Goal: Book appointment/travel/reservation

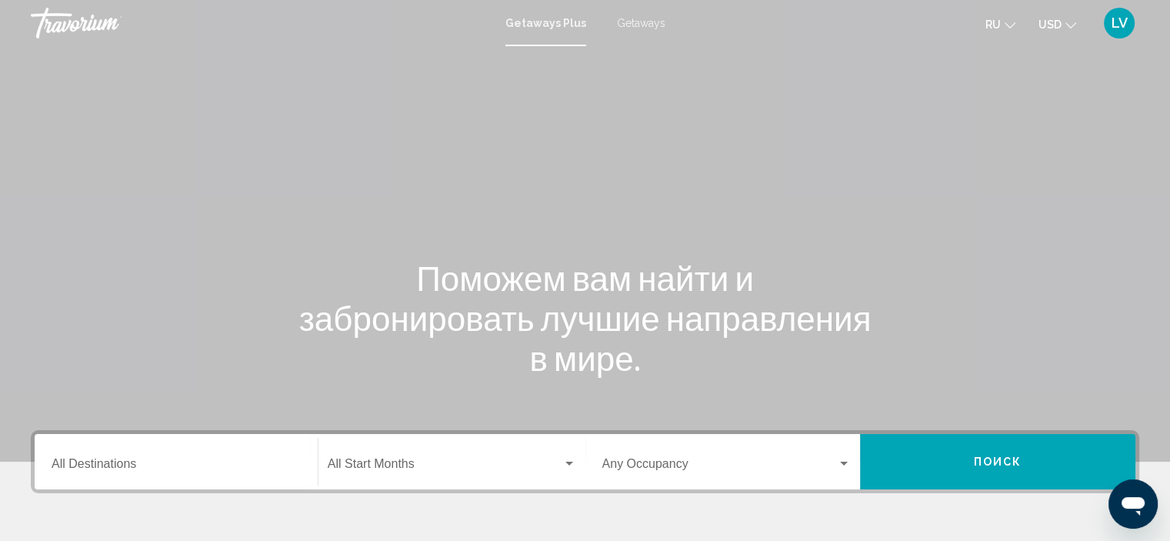
click at [131, 461] on input "Destination All Destinations" at bounding box center [176, 467] width 249 height 14
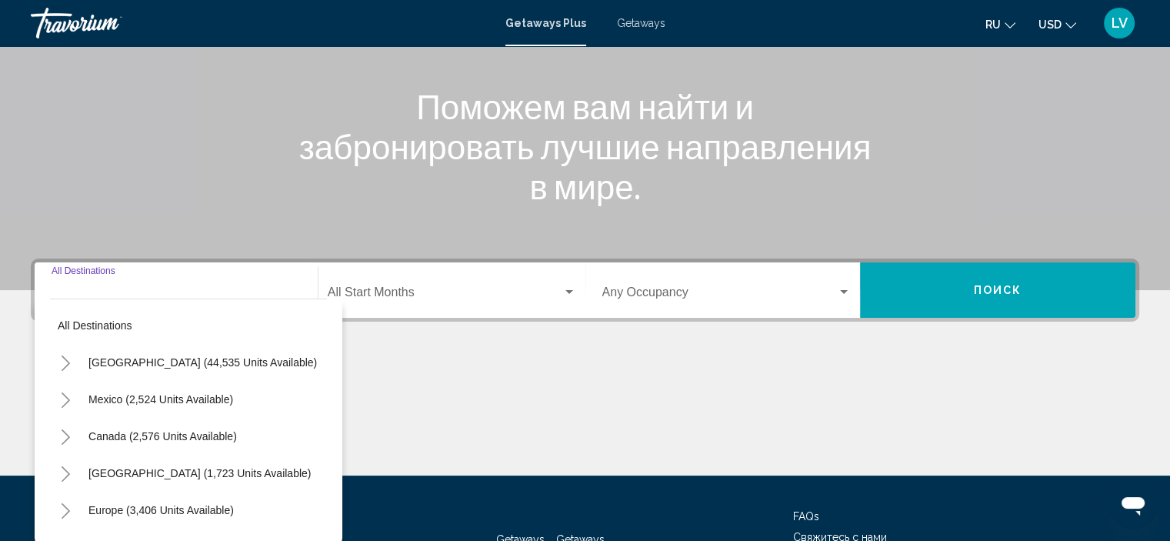
scroll to position [294, 0]
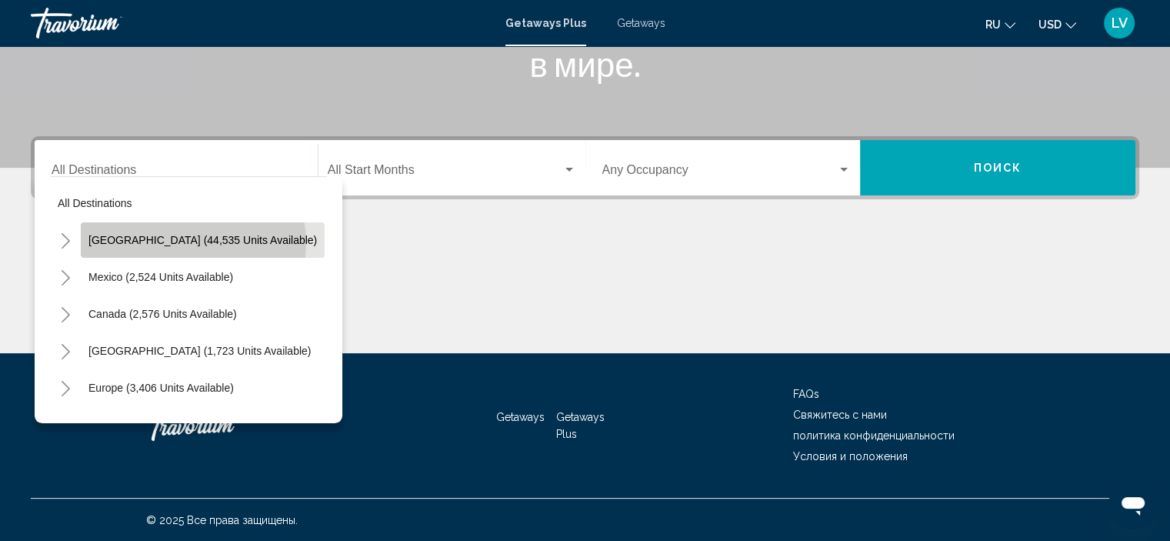
click at [192, 242] on span "United States (44,535 units available)" at bounding box center [202, 240] width 228 height 12
type input "**********"
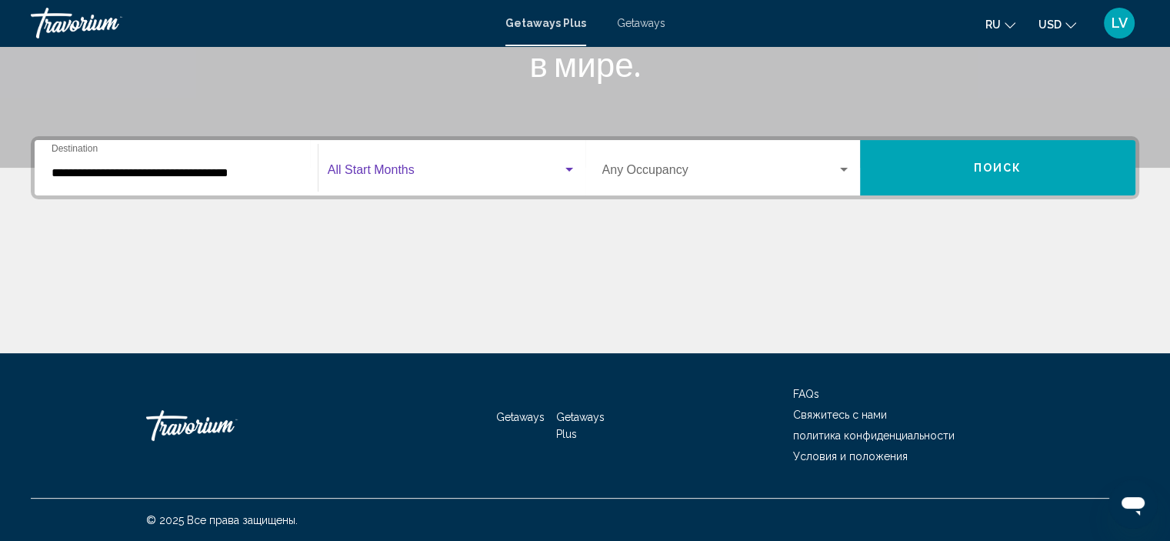
click at [361, 166] on span "Search widget" at bounding box center [445, 173] width 235 height 14
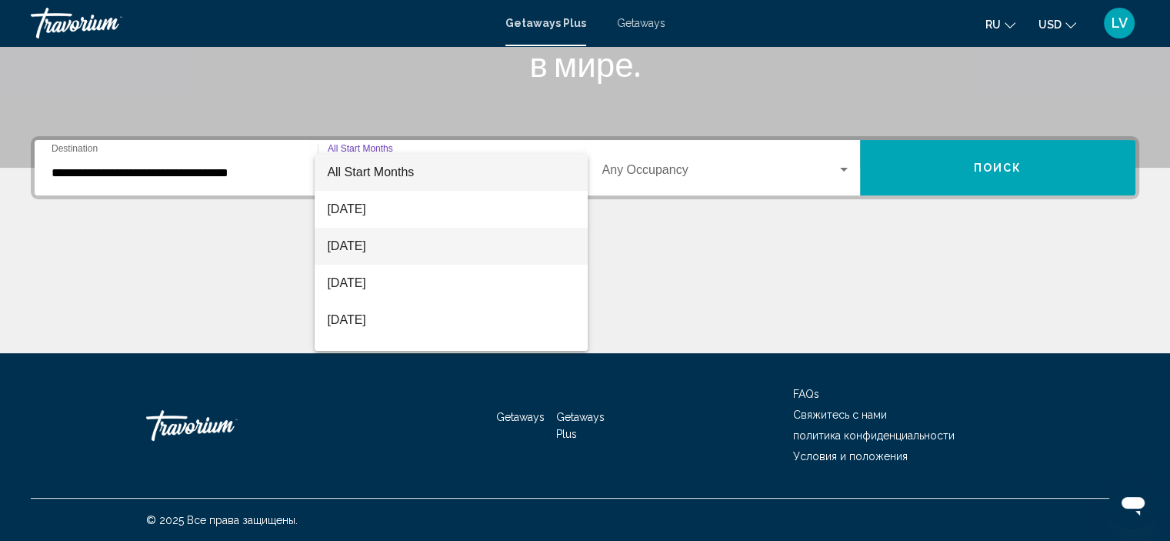
click at [367, 258] on span "September 2025" at bounding box center [451, 246] width 248 height 37
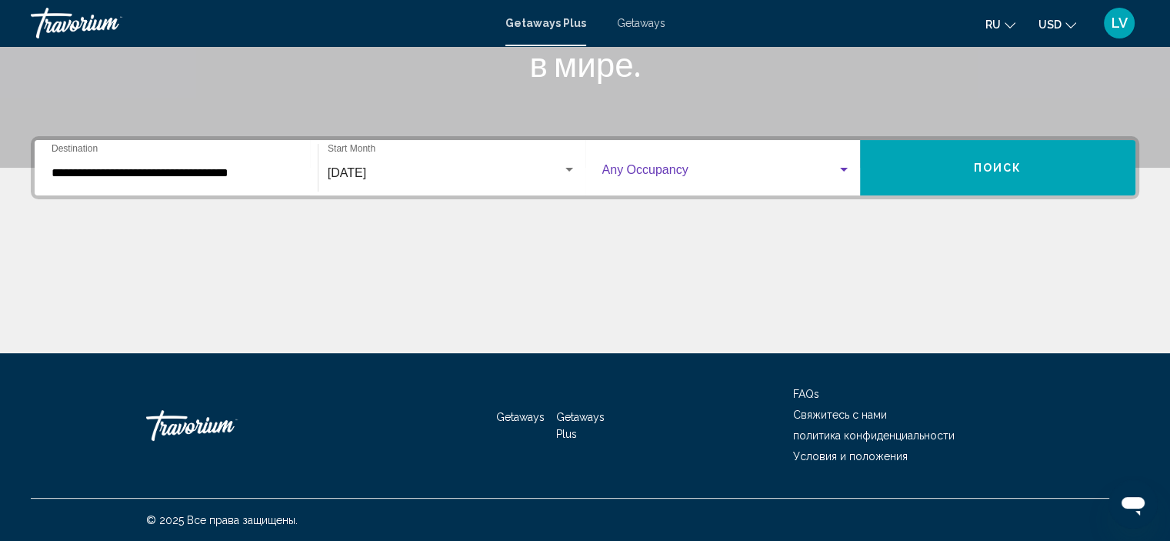
click at [796, 169] on span "Search widget" at bounding box center [719, 173] width 235 height 14
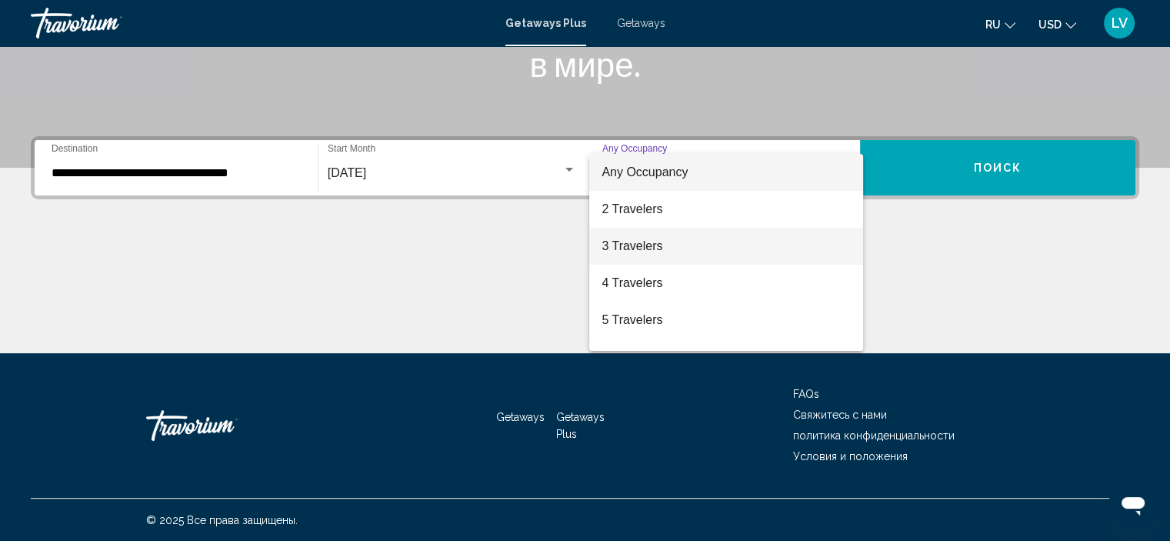
click at [683, 242] on span "3 Travelers" at bounding box center [726, 246] width 249 height 37
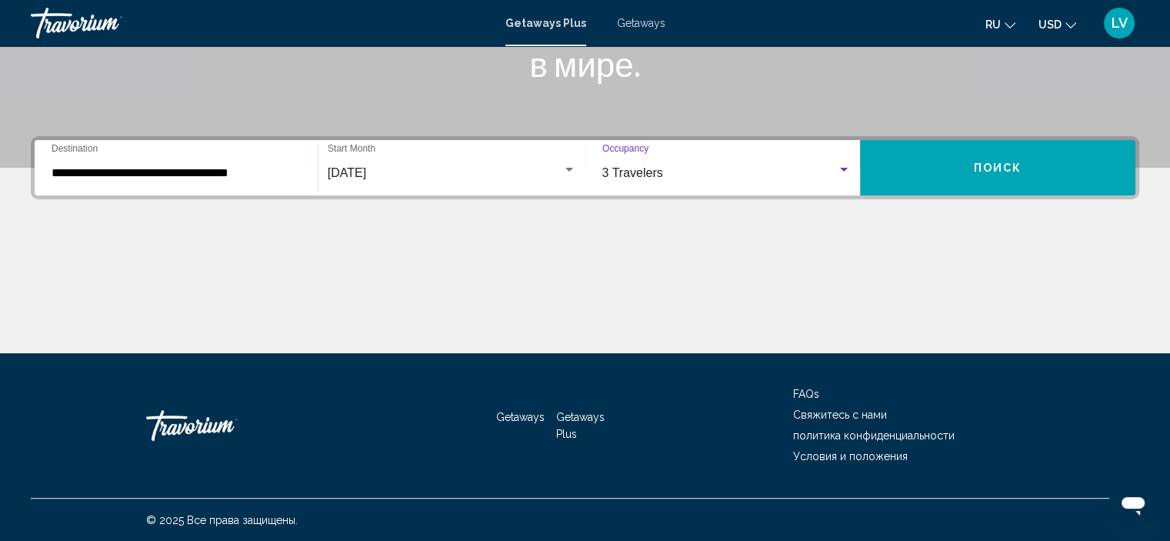
click at [1016, 179] on button "Поиск" at bounding box center [997, 167] width 275 height 55
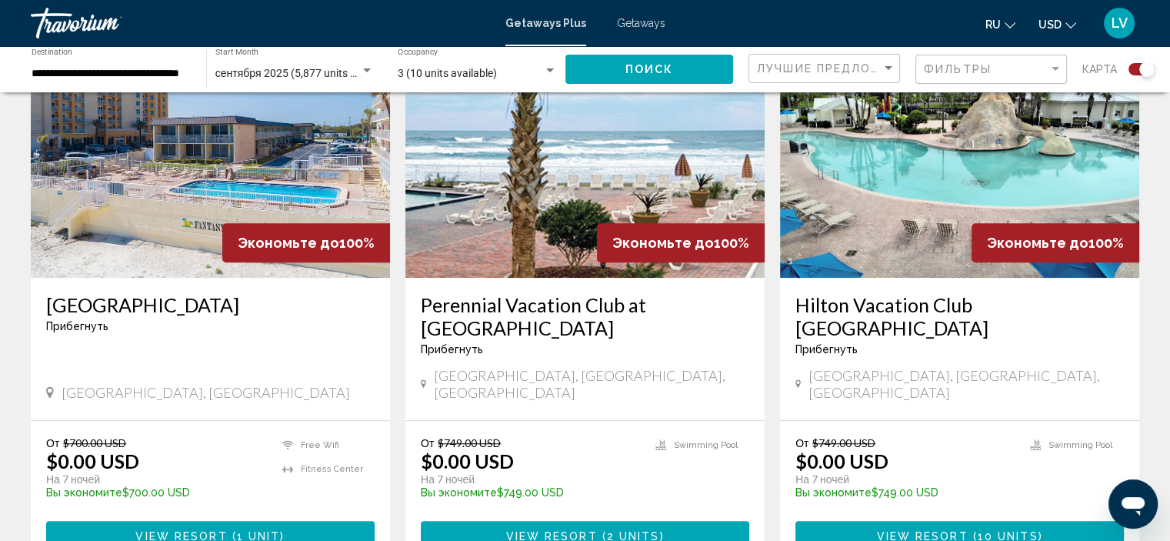
scroll to position [1154, 0]
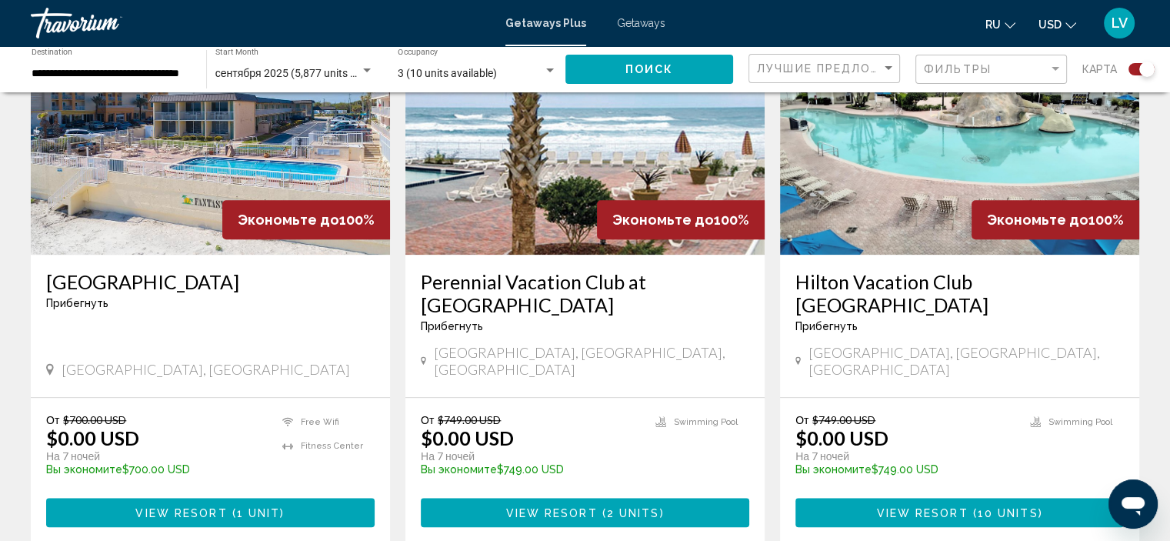
click at [551, 153] on img "Main content" at bounding box center [584, 131] width 359 height 246
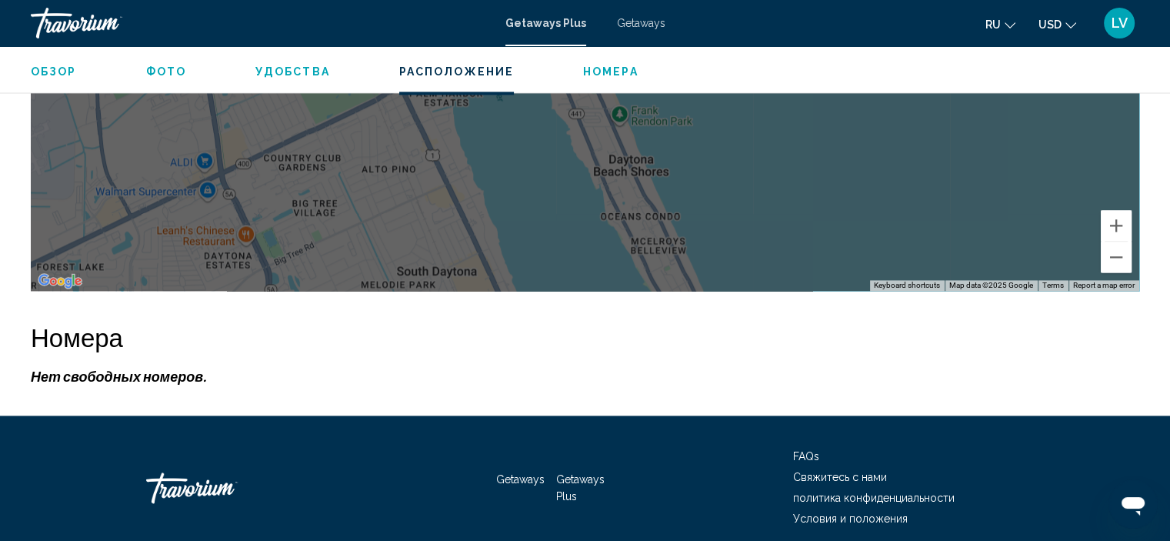
scroll to position [2160, 0]
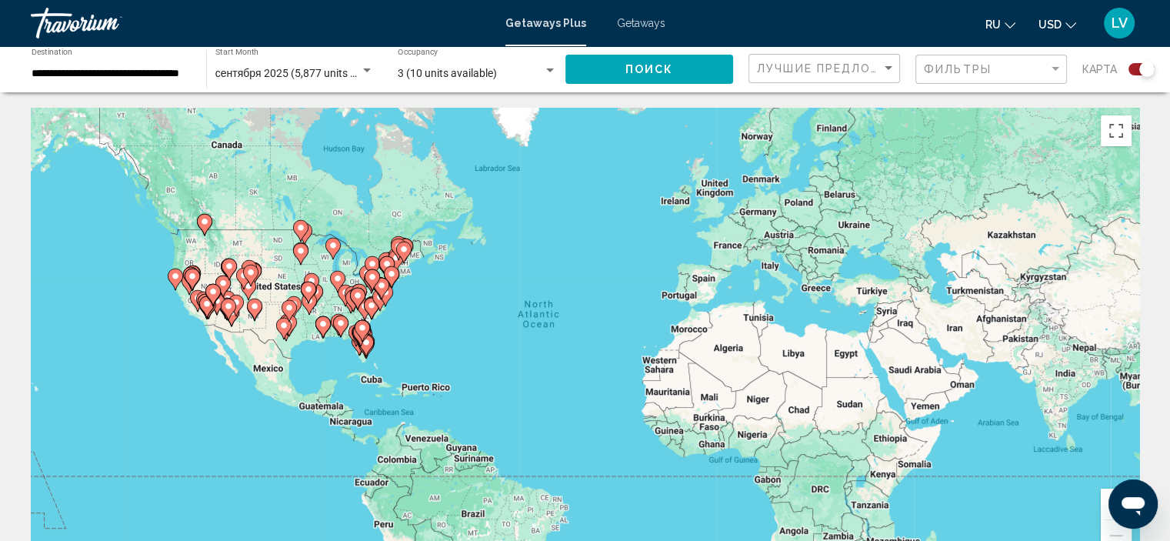
click at [130, 66] on div "**********" at bounding box center [111, 69] width 159 height 42
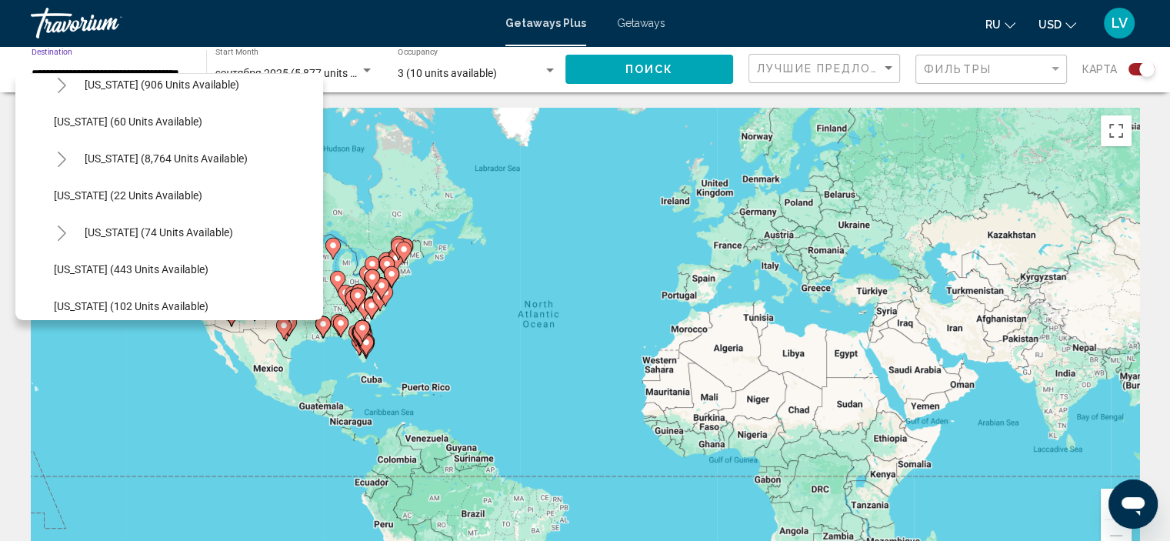
scroll to position [231, 0]
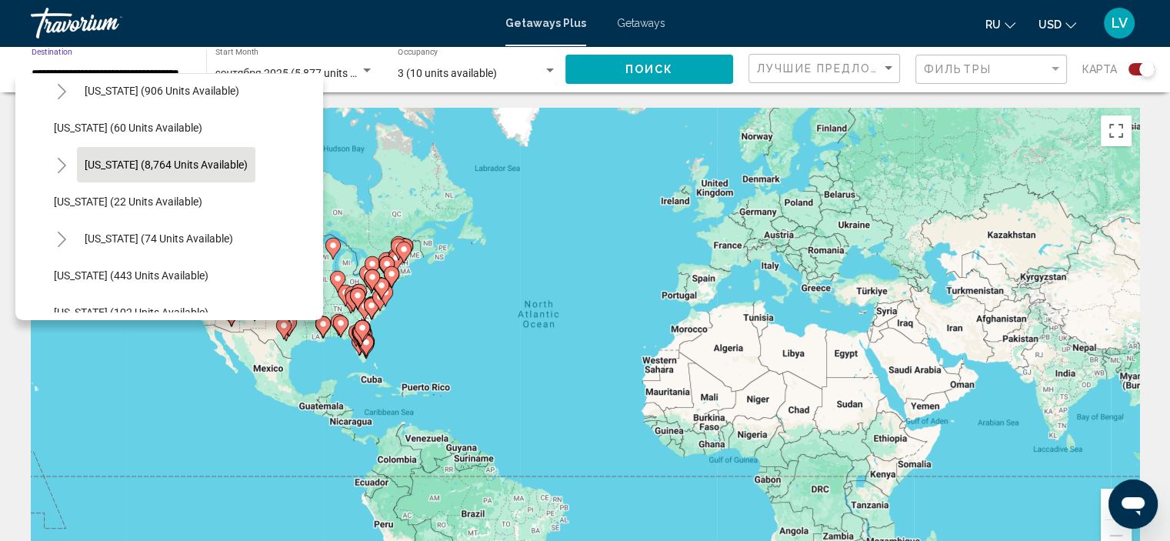
click at [158, 168] on span "Florida (8,764 units available)" at bounding box center [166, 164] width 163 height 12
type input "**********"
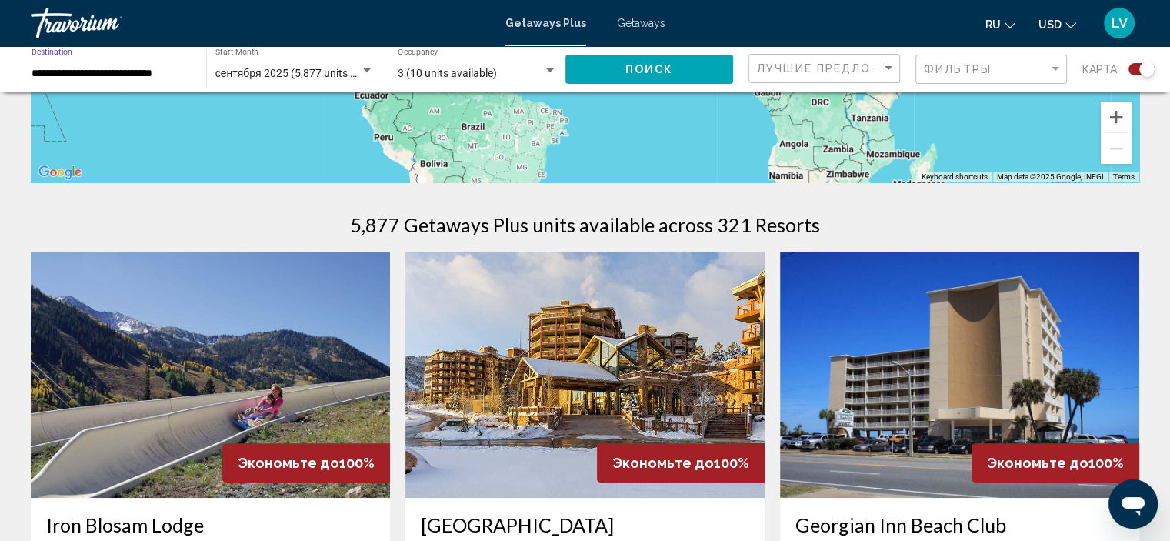
scroll to position [385, 0]
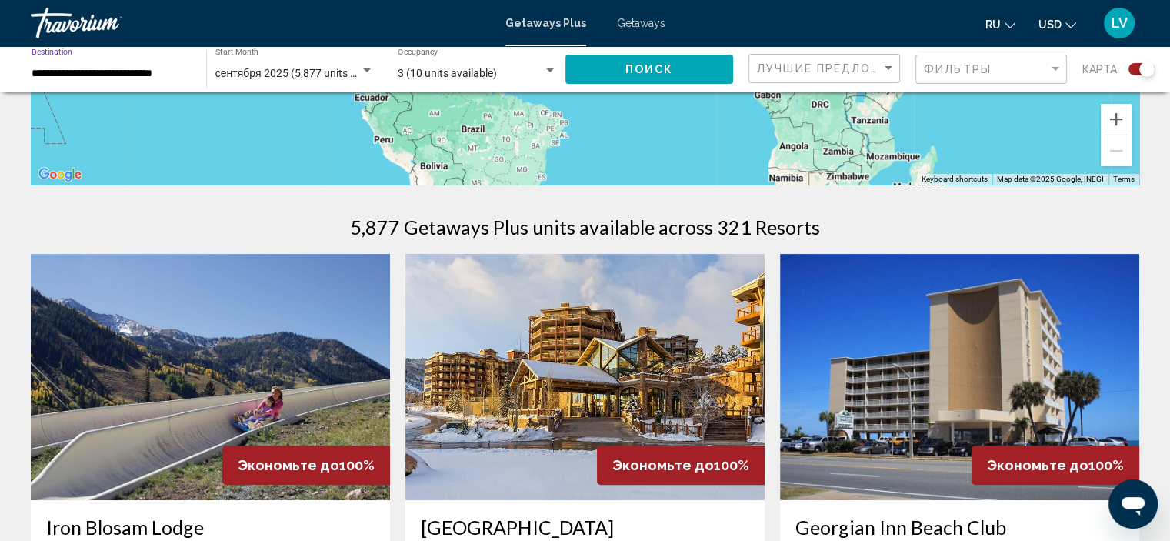
click at [629, 75] on button "Поиск" at bounding box center [649, 69] width 168 height 28
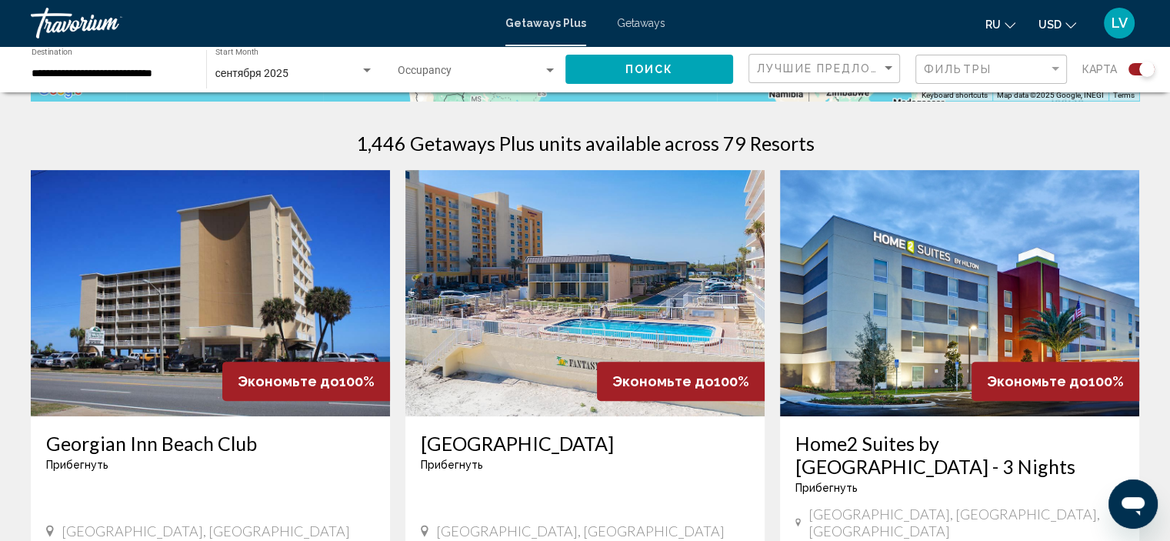
scroll to position [539, 0]
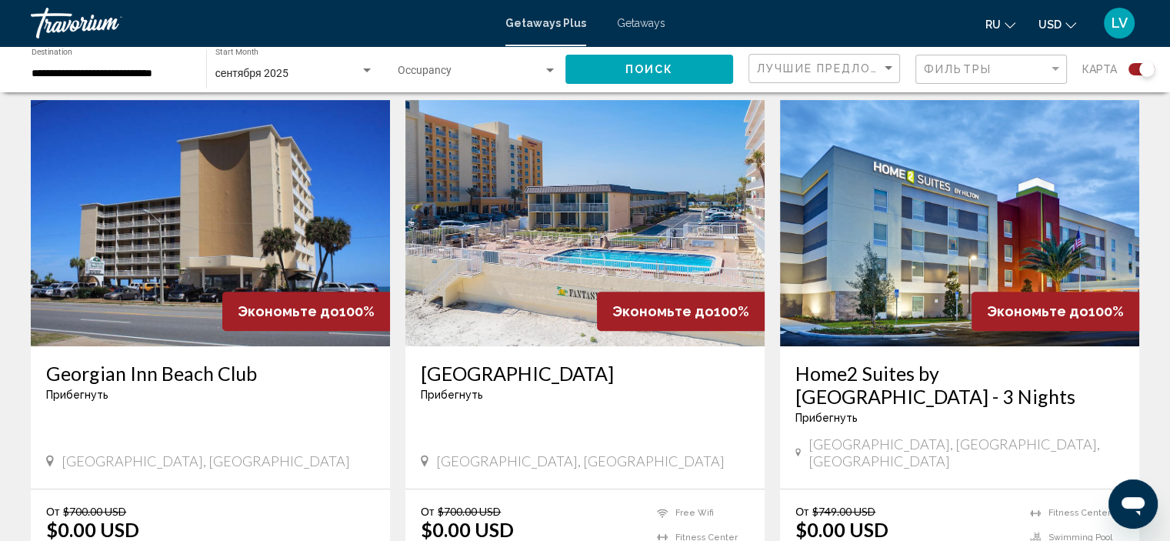
click at [563, 178] on img "Main content" at bounding box center [584, 223] width 359 height 246
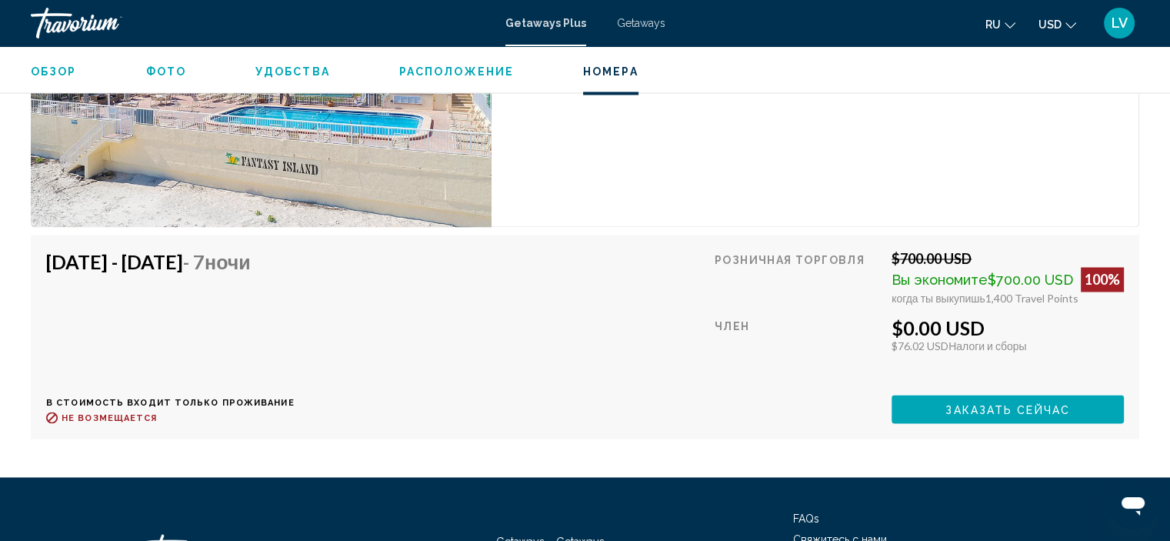
scroll to position [2617, 0]
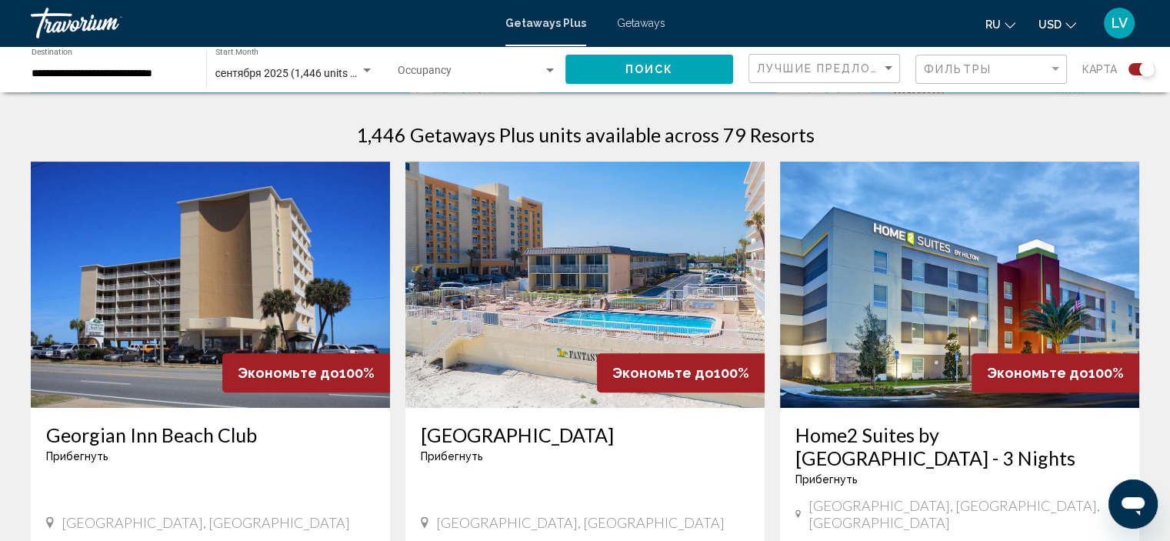
scroll to position [539, 0]
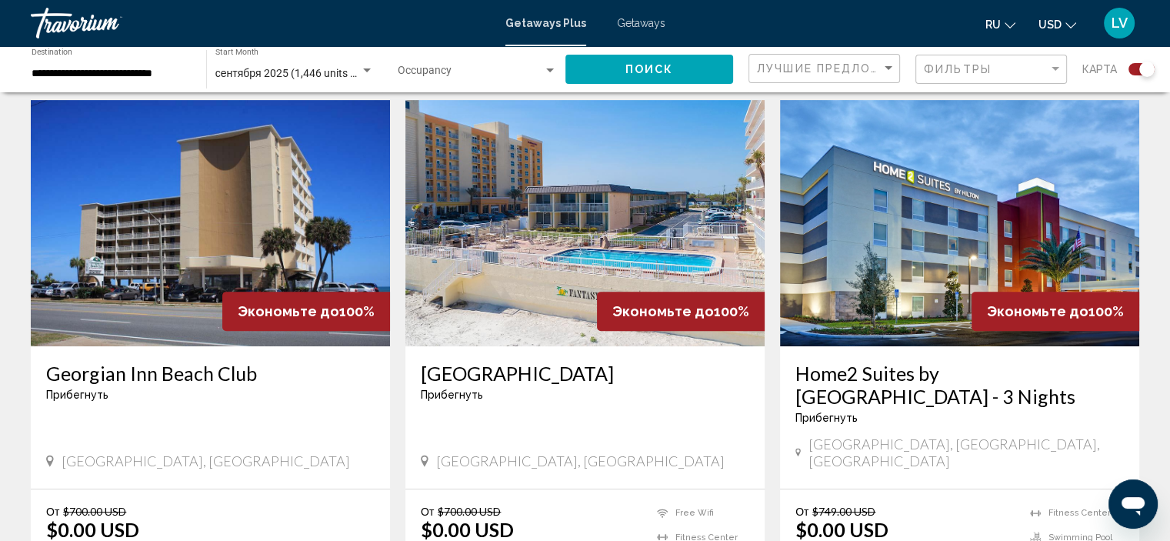
click at [908, 255] on img "Main content" at bounding box center [959, 223] width 359 height 246
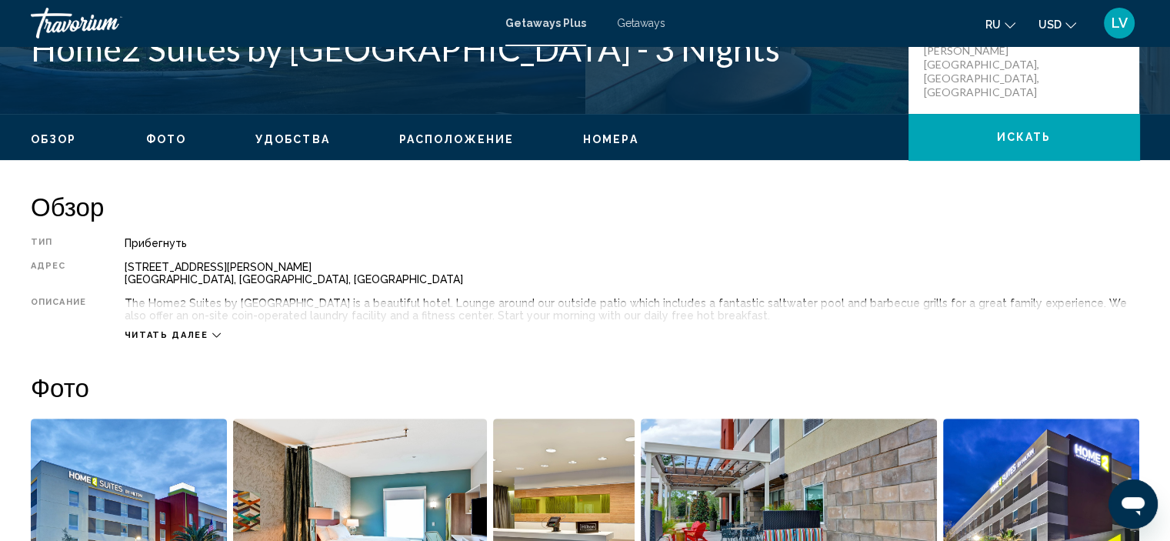
scroll to position [391, 0]
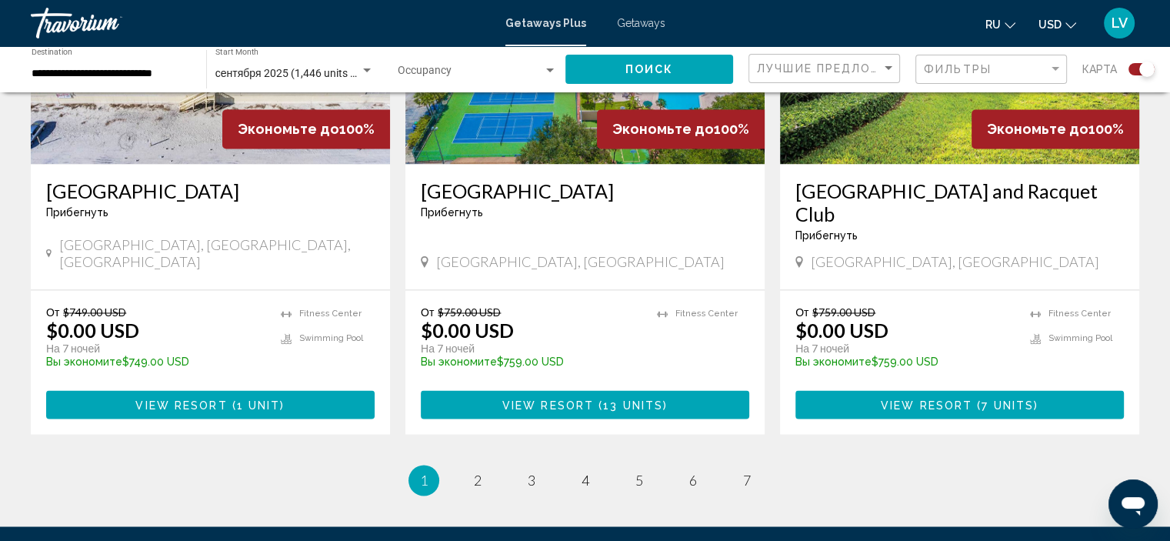
scroll to position [2462, 0]
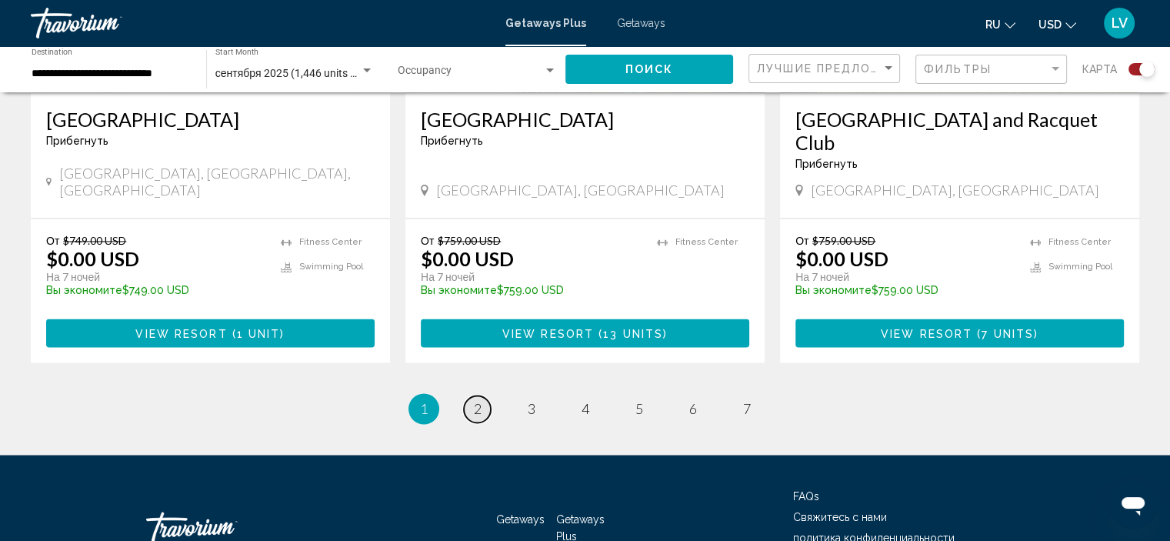
click at [470, 395] on link "page 2" at bounding box center [477, 408] width 27 height 27
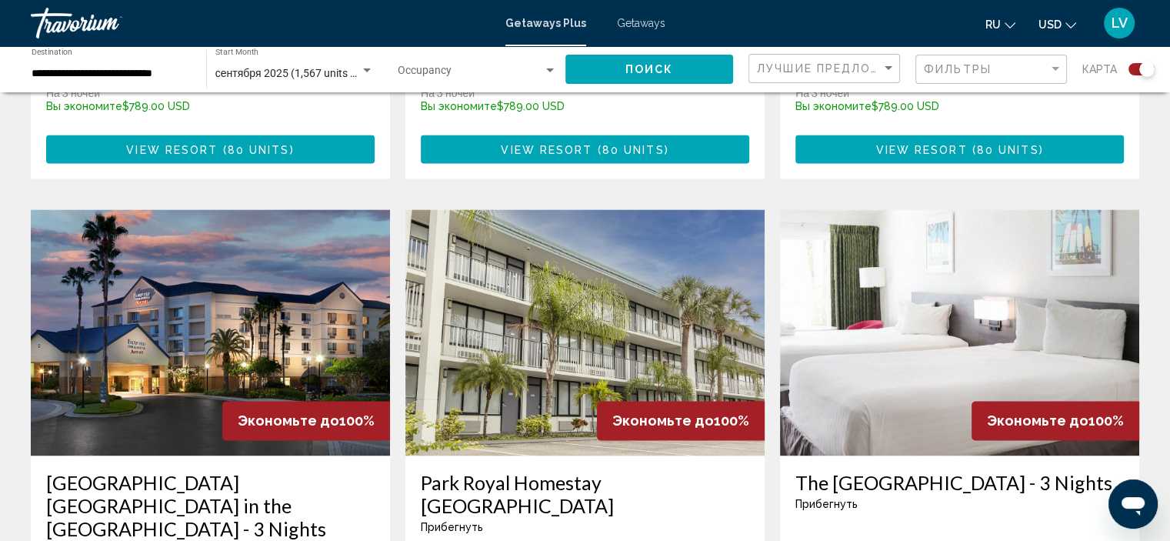
scroll to position [2231, 0]
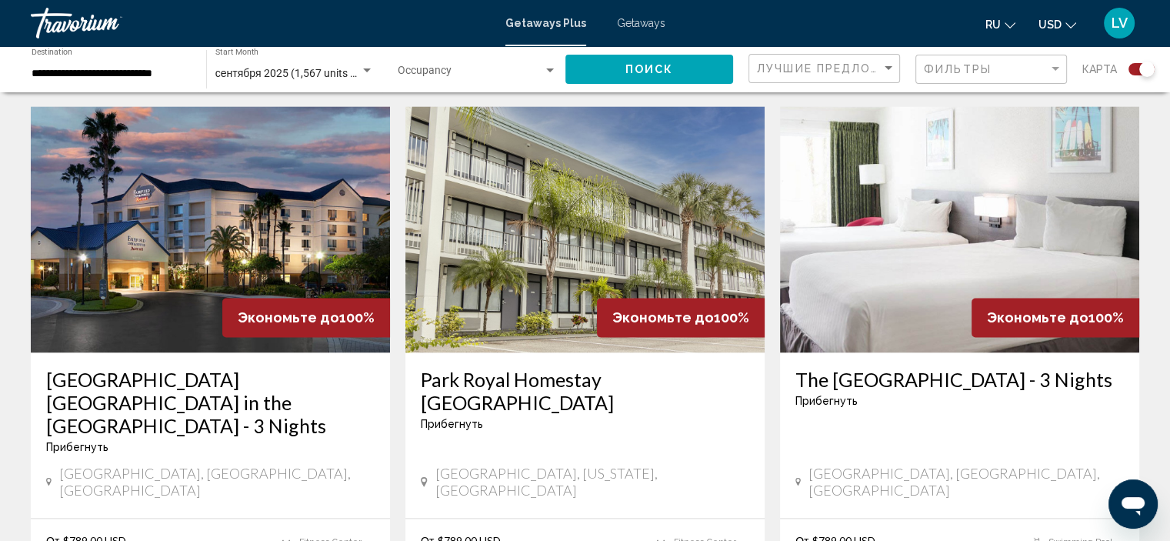
click at [948, 173] on img "Main content" at bounding box center [959, 229] width 359 height 246
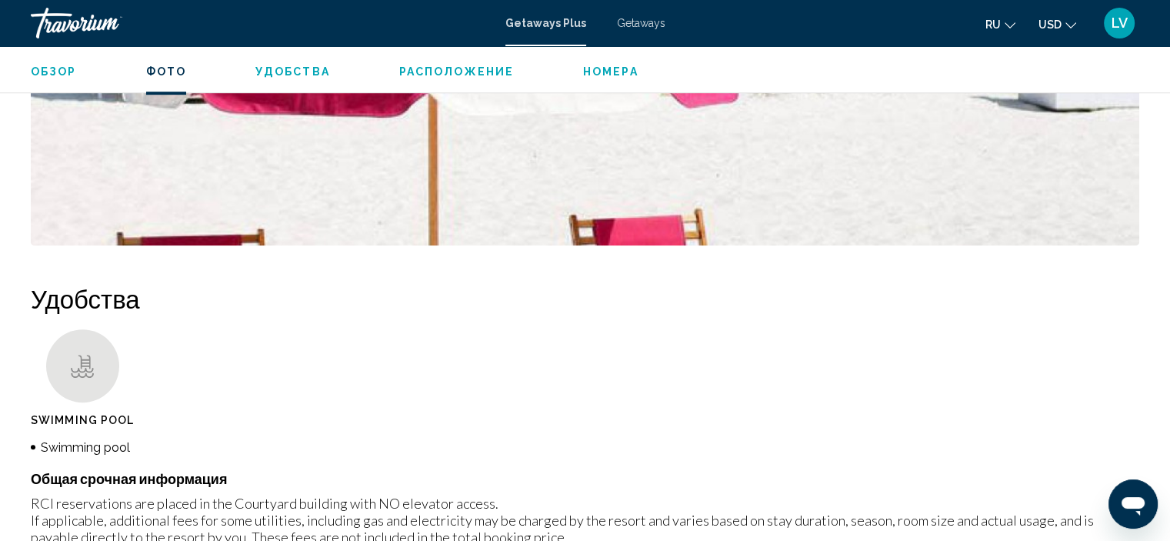
scroll to position [1006, 0]
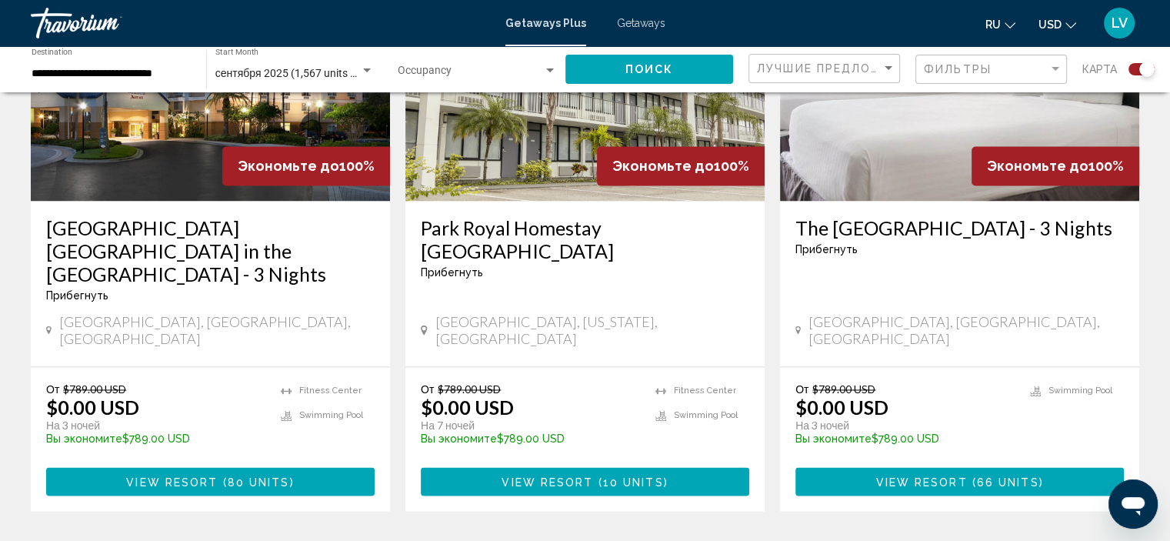
scroll to position [2385, 0]
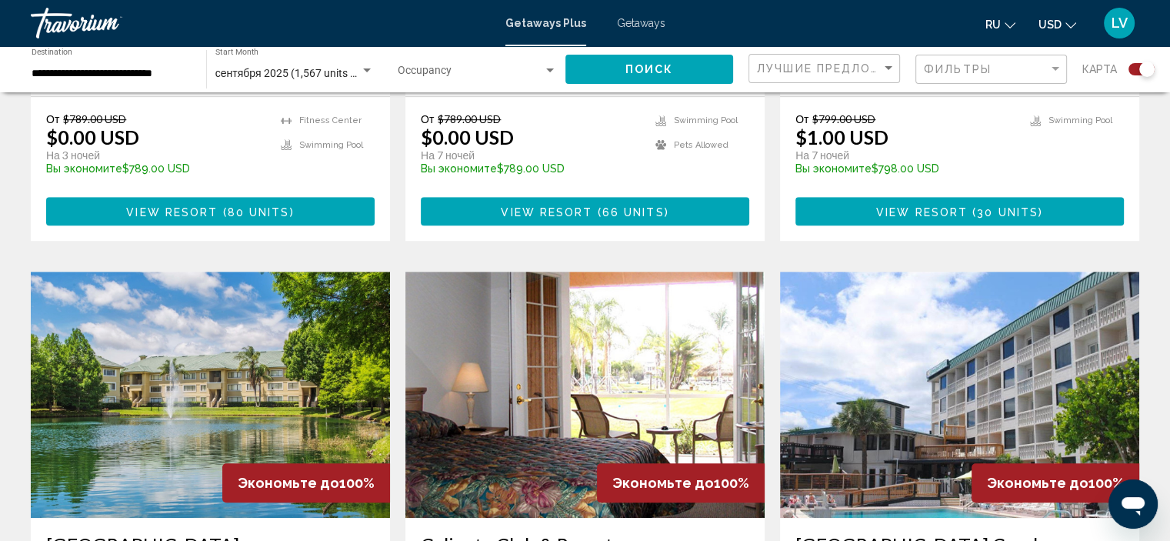
scroll to position [1000, 0]
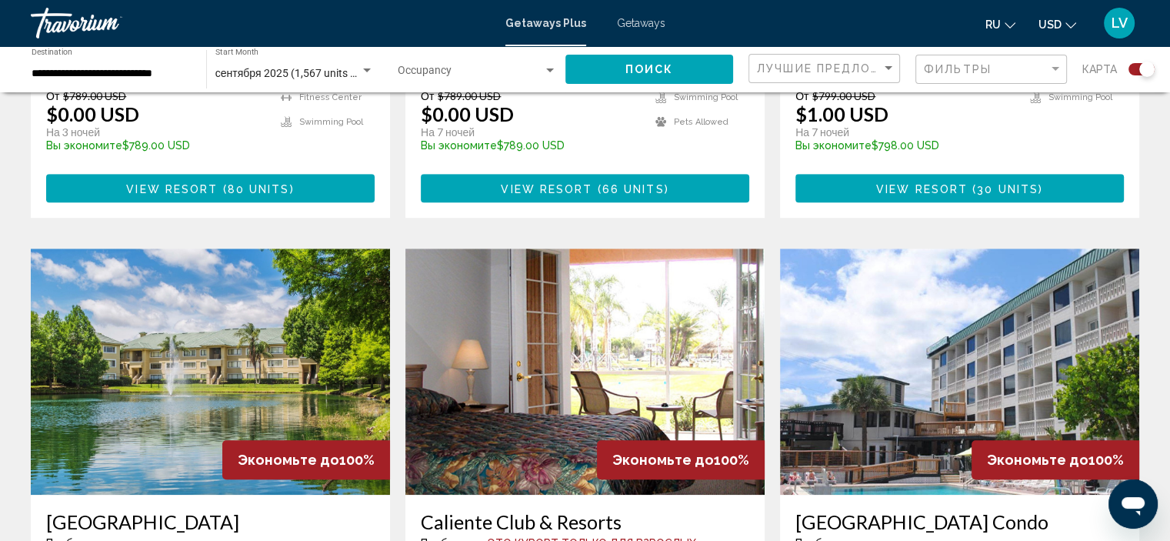
click at [1023, 329] on img "Main content" at bounding box center [959, 371] width 359 height 246
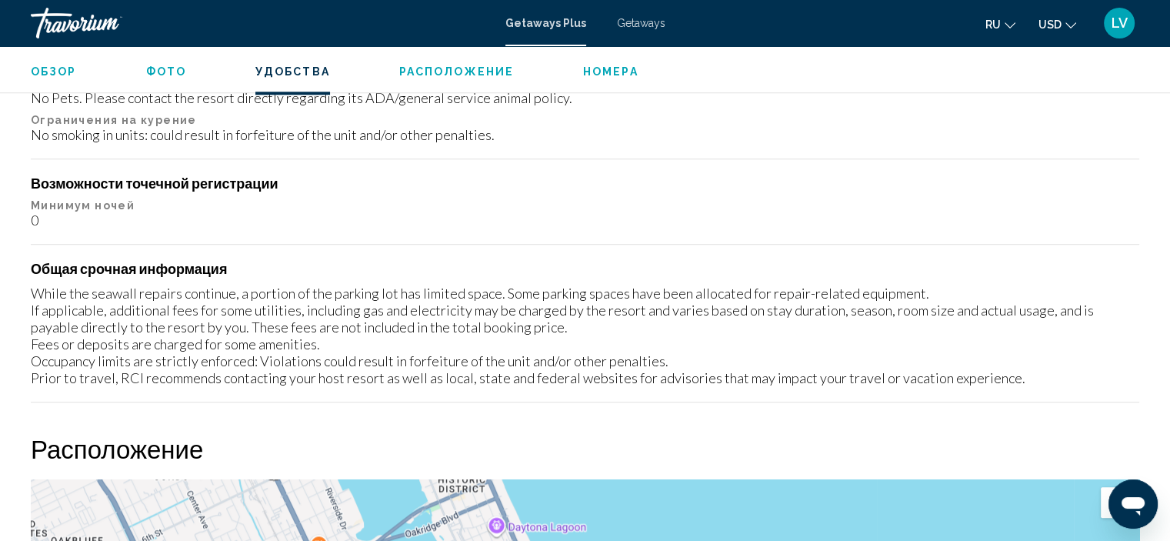
scroll to position [1699, 0]
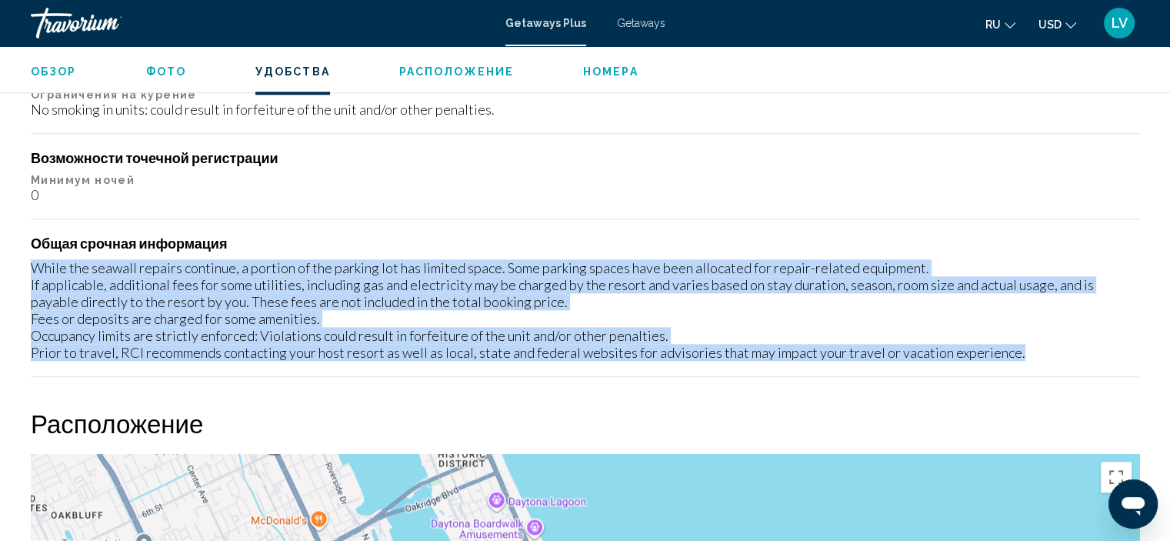
drag, startPoint x: 32, startPoint y: 267, endPoint x: 872, endPoint y: 365, distance: 845.8
click at [872, 365] on div "Плата за уборку Тип устройства Расписание Информация for all units per stay "Ho…" at bounding box center [585, 63] width 1109 height 627
copy div "While the seawall repairs continue, a portion of the parking lot has limited sp…"
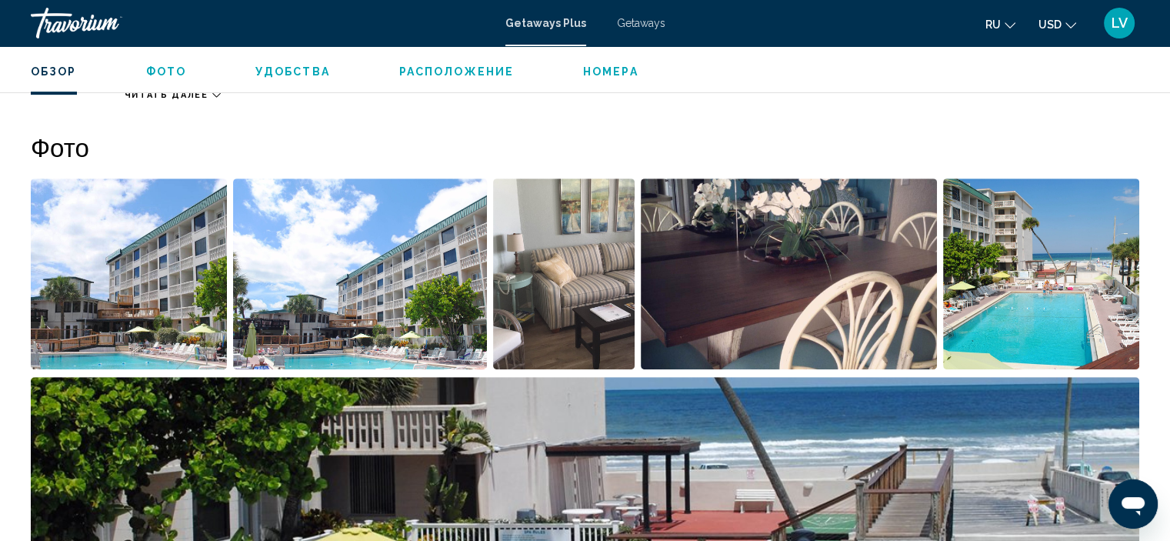
scroll to position [634, 0]
click at [387, 282] on img "Open full-screen image slider" at bounding box center [360, 274] width 254 height 191
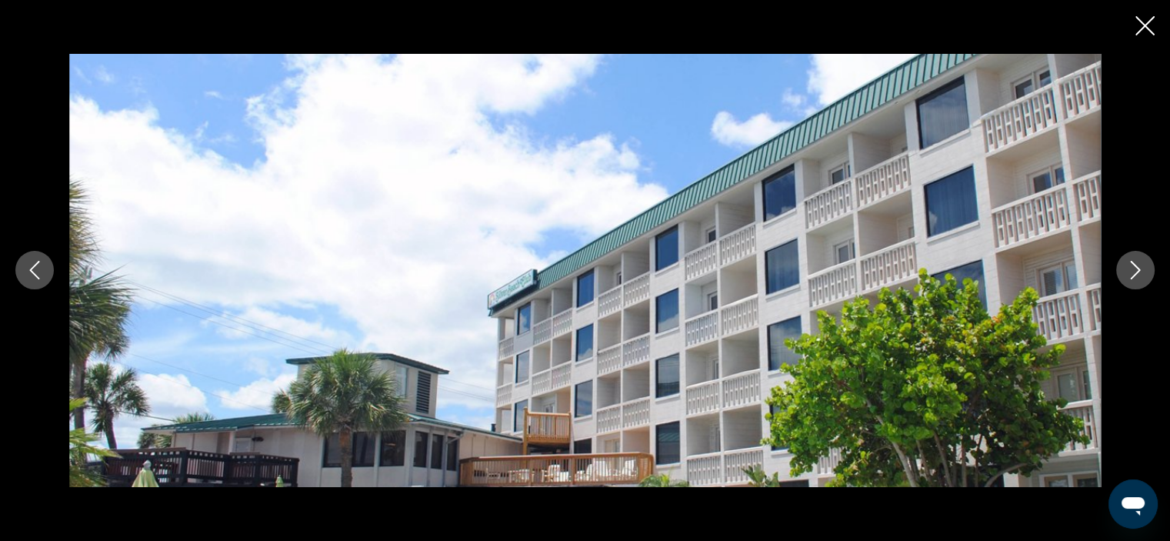
click at [1144, 272] on icon "Next image" at bounding box center [1135, 270] width 18 height 18
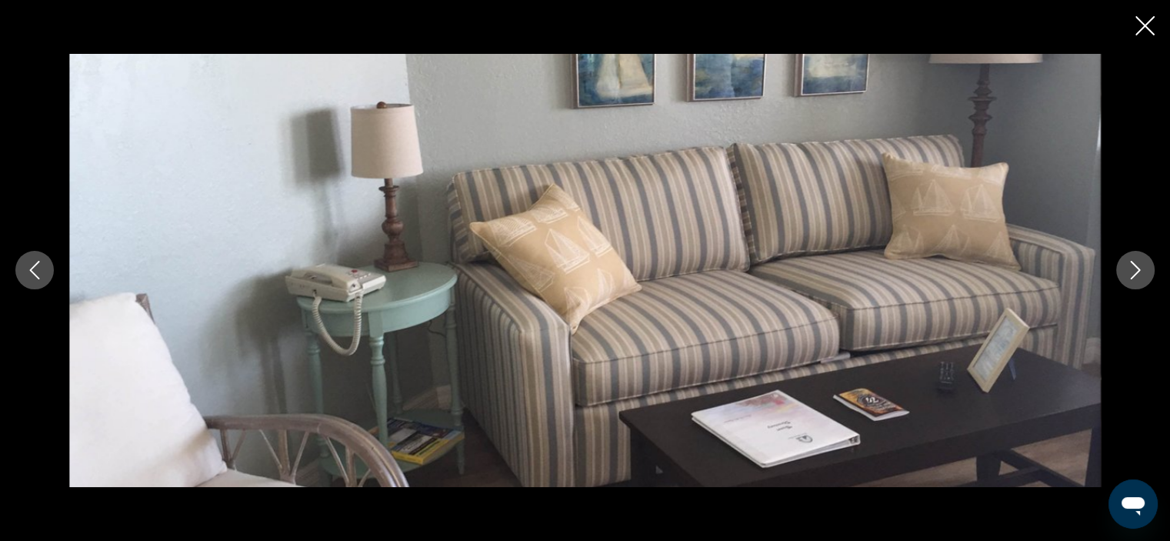
click at [1144, 272] on icon "Next image" at bounding box center [1135, 270] width 18 height 18
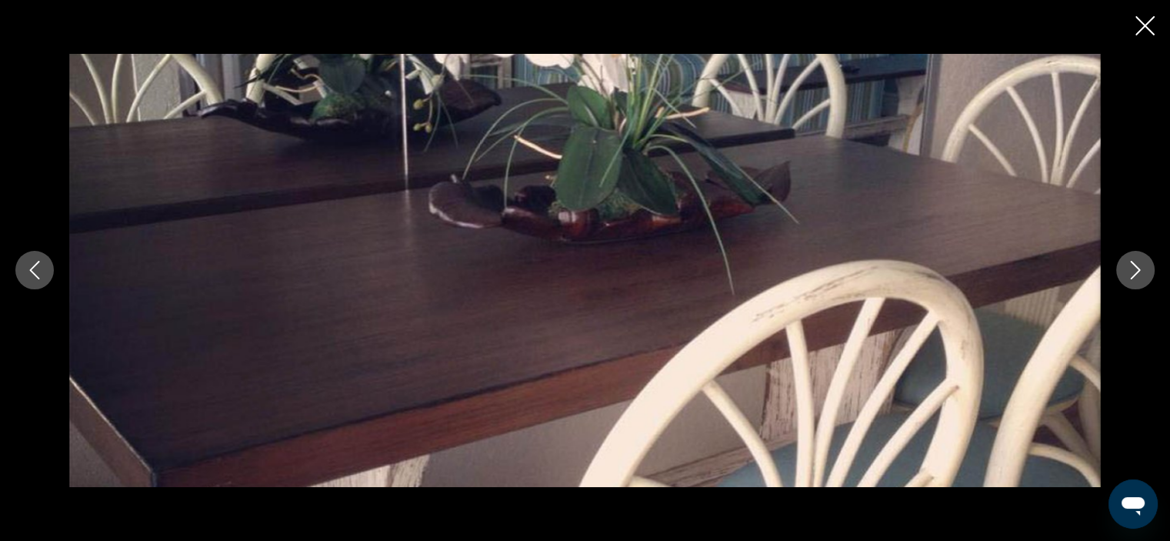
click at [1144, 272] on icon "Next image" at bounding box center [1135, 270] width 18 height 18
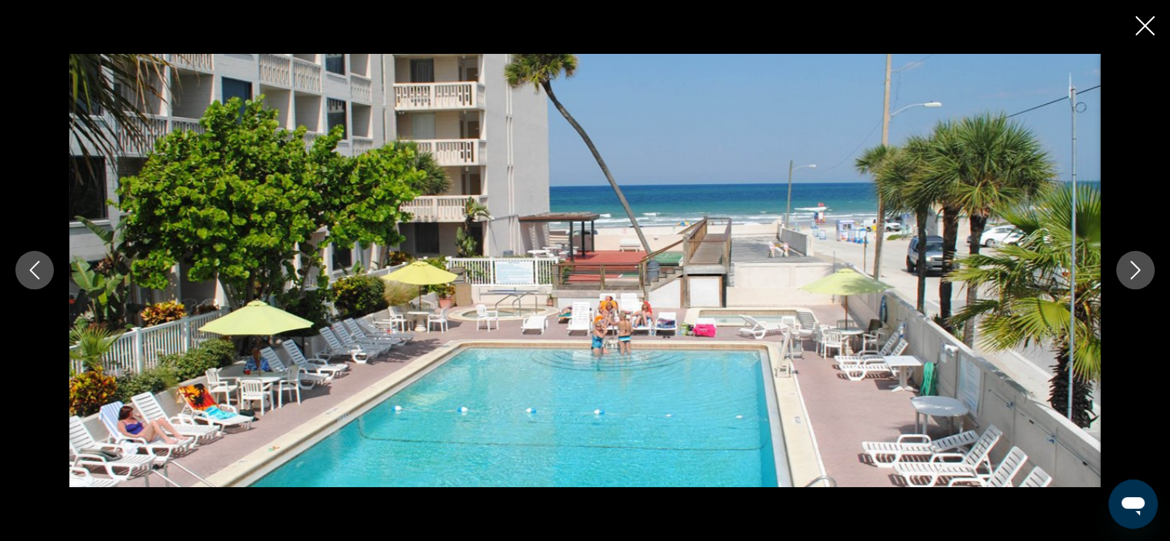
click at [1144, 272] on icon "Next image" at bounding box center [1135, 270] width 18 height 18
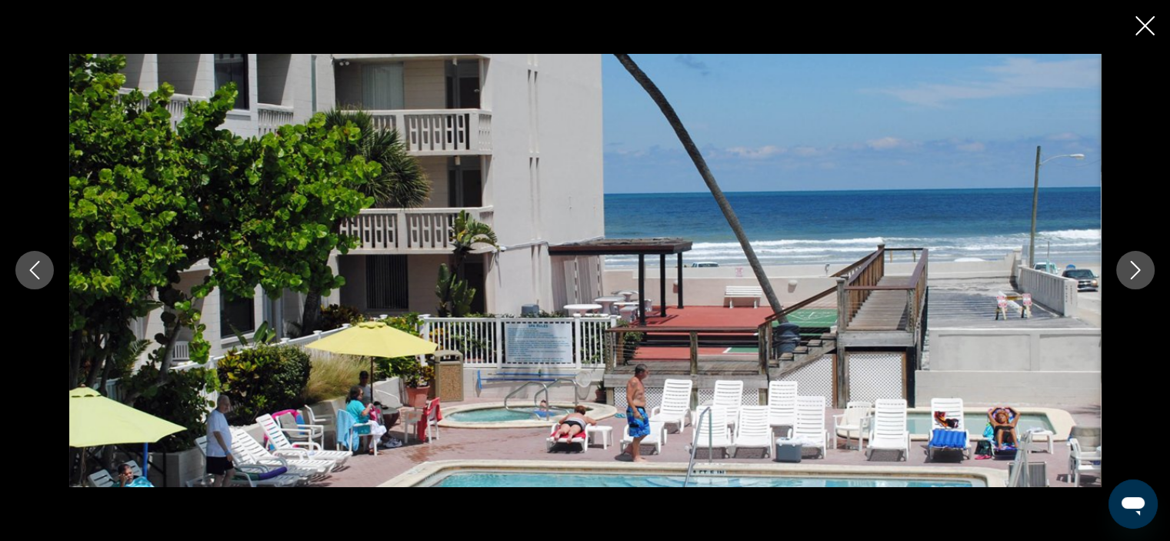
click at [1144, 272] on icon "Next image" at bounding box center [1135, 270] width 18 height 18
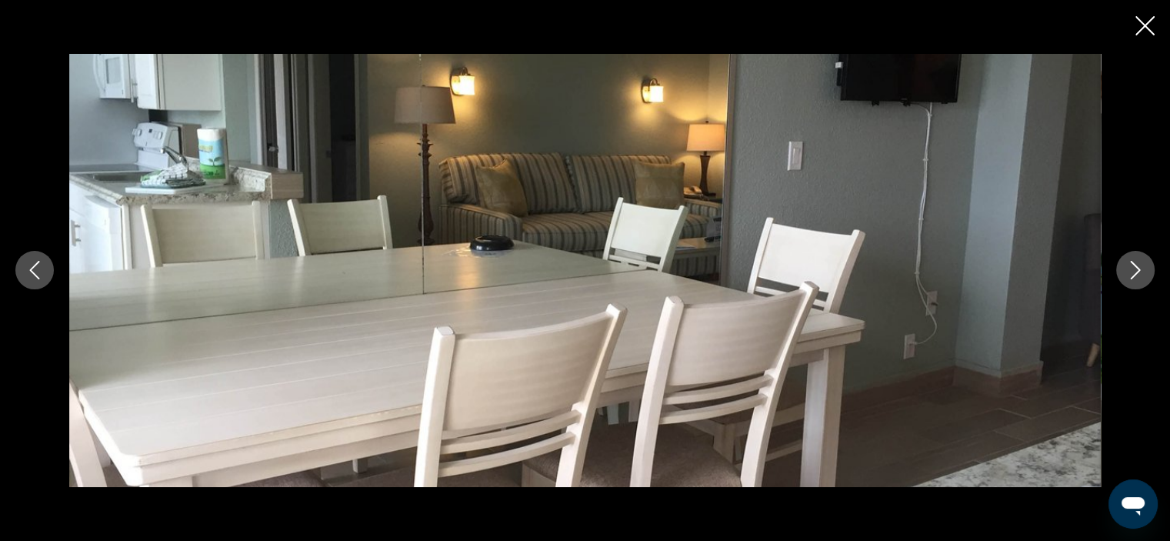
click at [1144, 272] on icon "Next image" at bounding box center [1135, 270] width 18 height 18
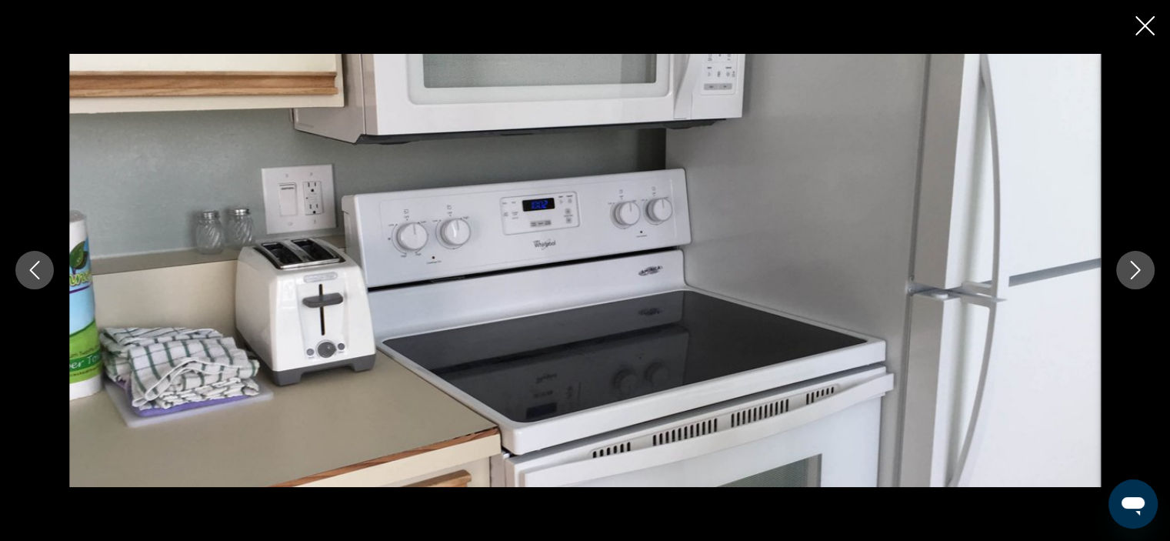
click at [1144, 272] on icon "Next image" at bounding box center [1135, 270] width 18 height 18
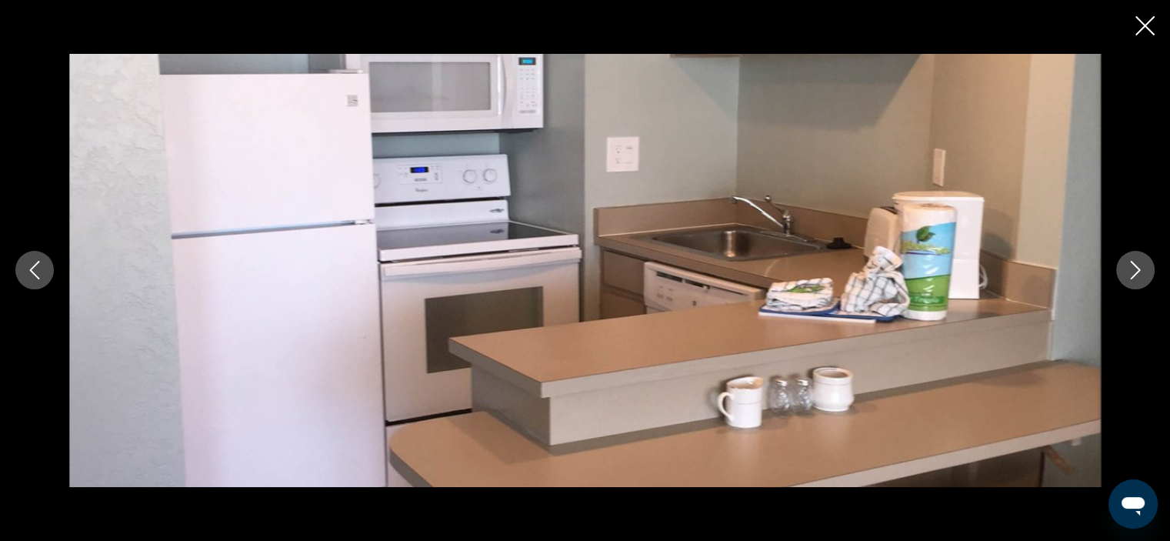
click at [1144, 272] on icon "Next image" at bounding box center [1135, 270] width 18 height 18
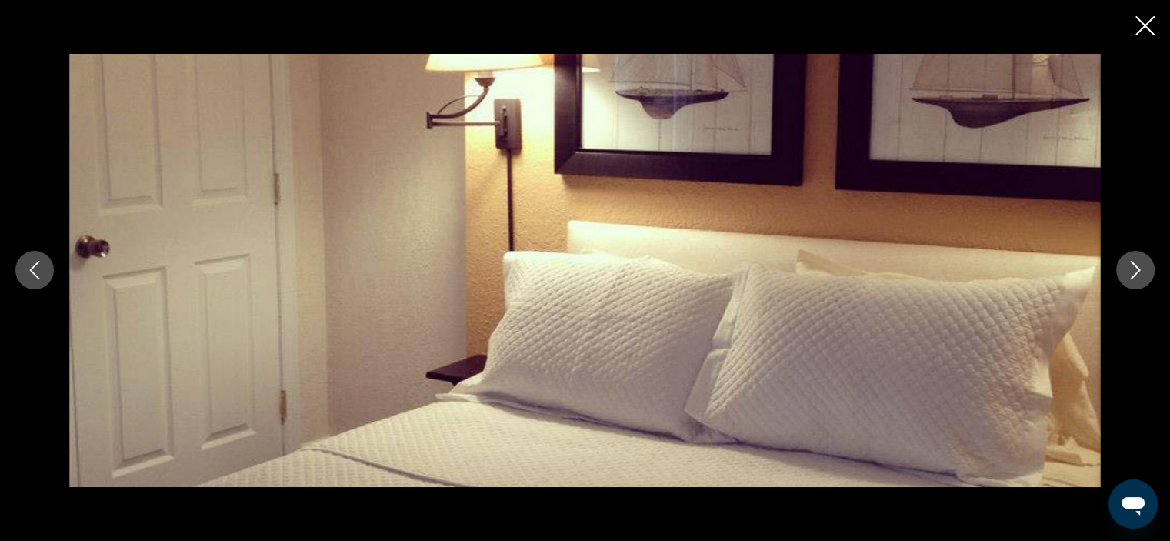
click at [1144, 272] on icon "Next image" at bounding box center [1135, 270] width 18 height 18
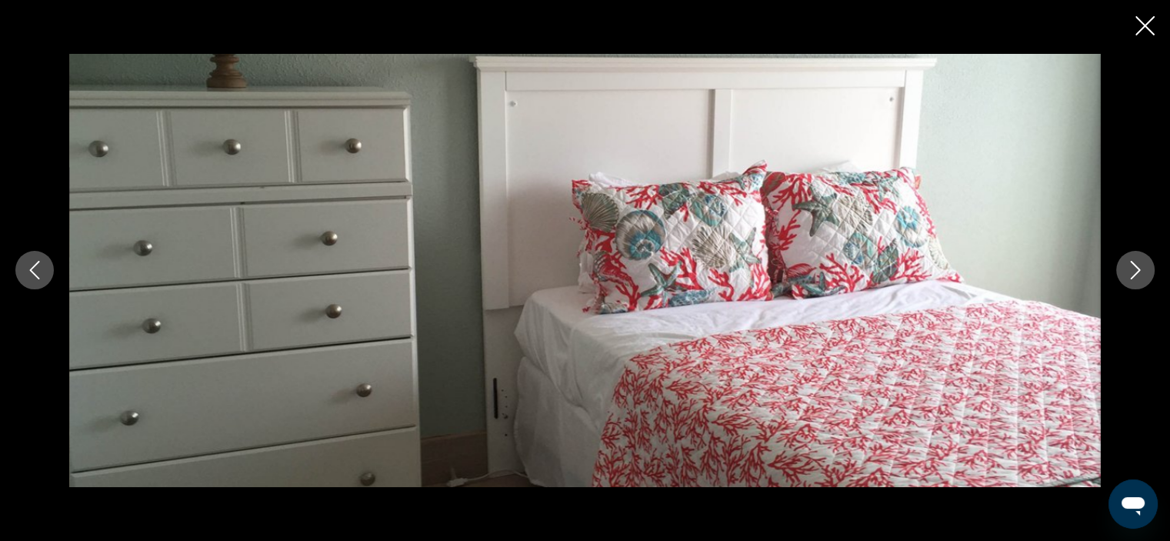
click at [1144, 272] on icon "Next image" at bounding box center [1135, 270] width 18 height 18
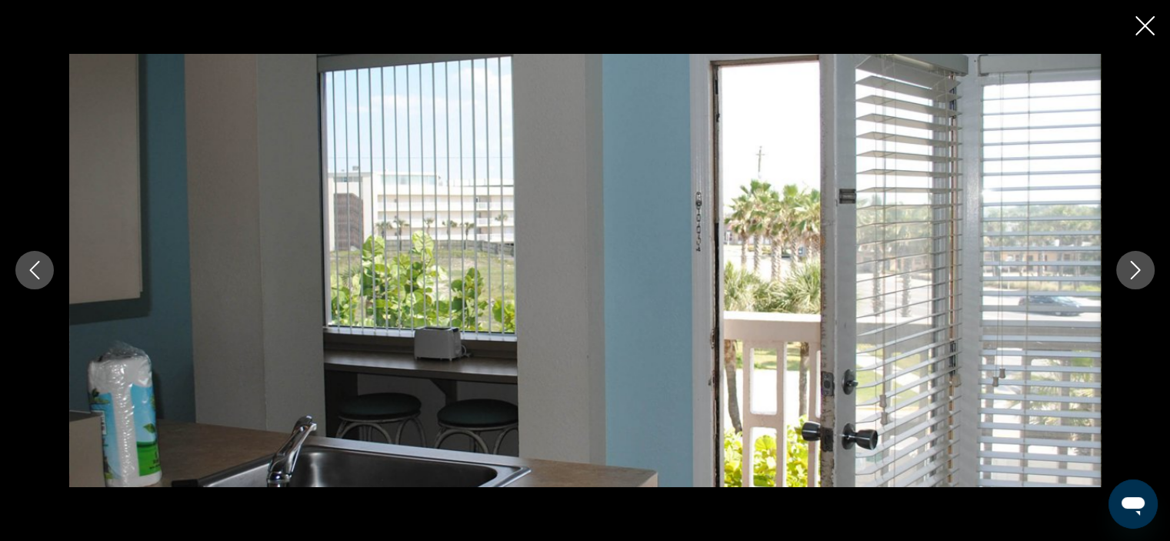
click at [1144, 272] on icon "Next image" at bounding box center [1135, 270] width 18 height 18
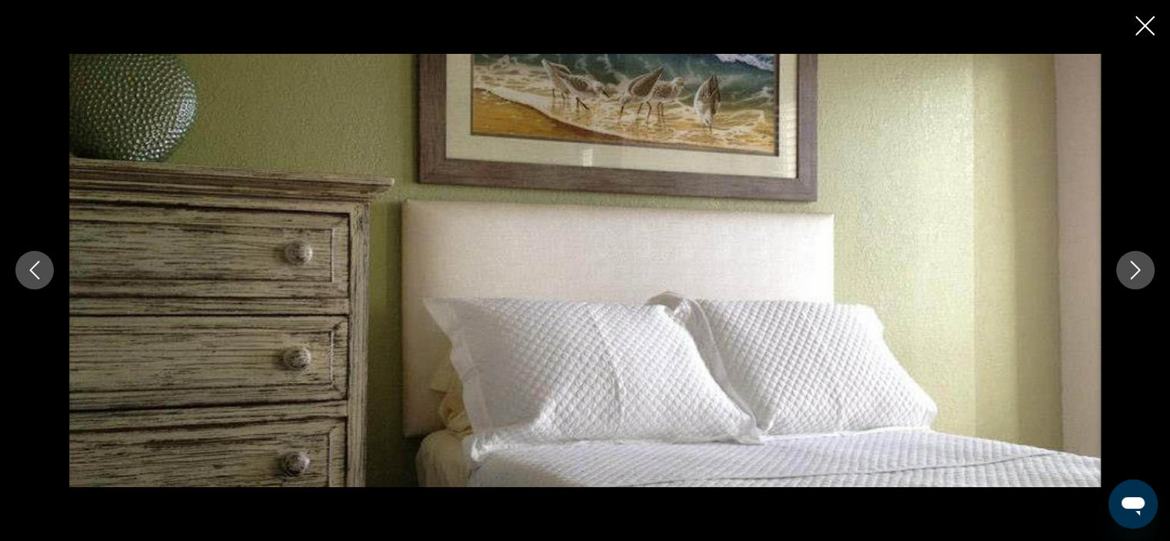
click at [1144, 272] on icon "Next image" at bounding box center [1135, 270] width 18 height 18
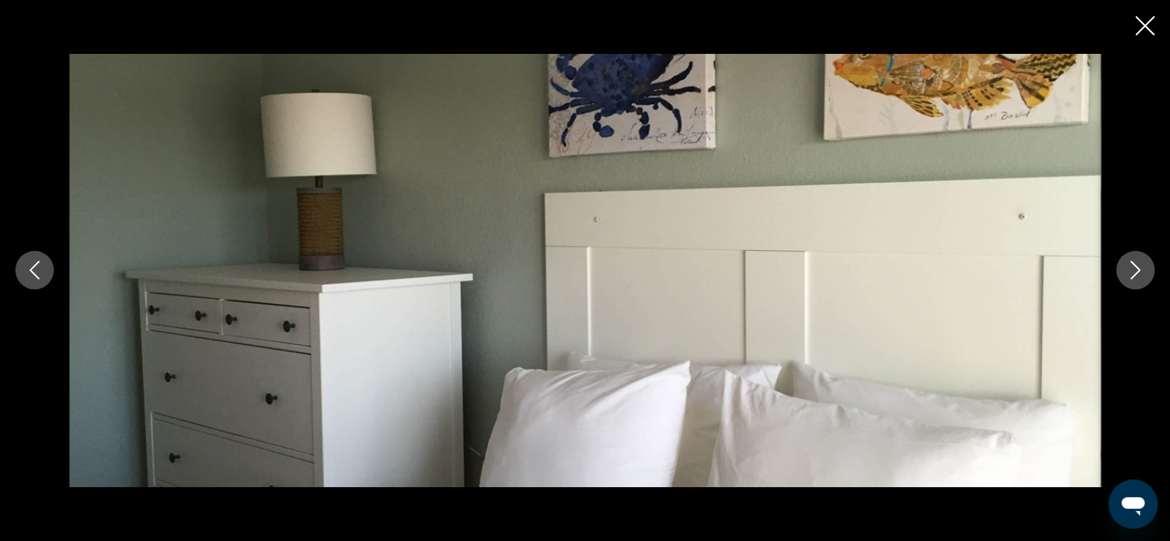
click at [1144, 272] on icon "Next image" at bounding box center [1135, 270] width 18 height 18
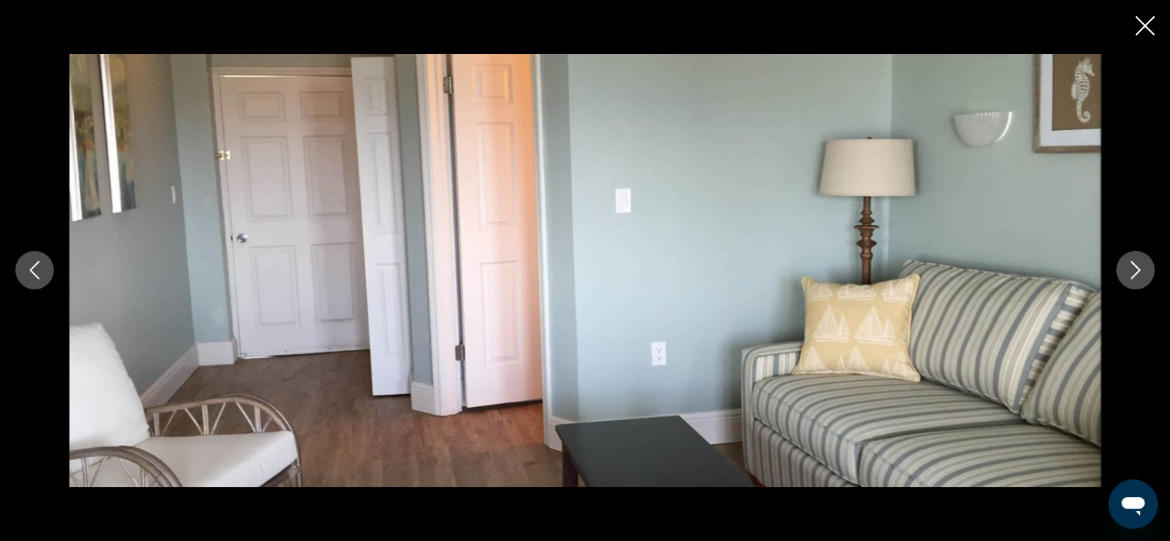
click at [1144, 272] on icon "Next image" at bounding box center [1135, 270] width 18 height 18
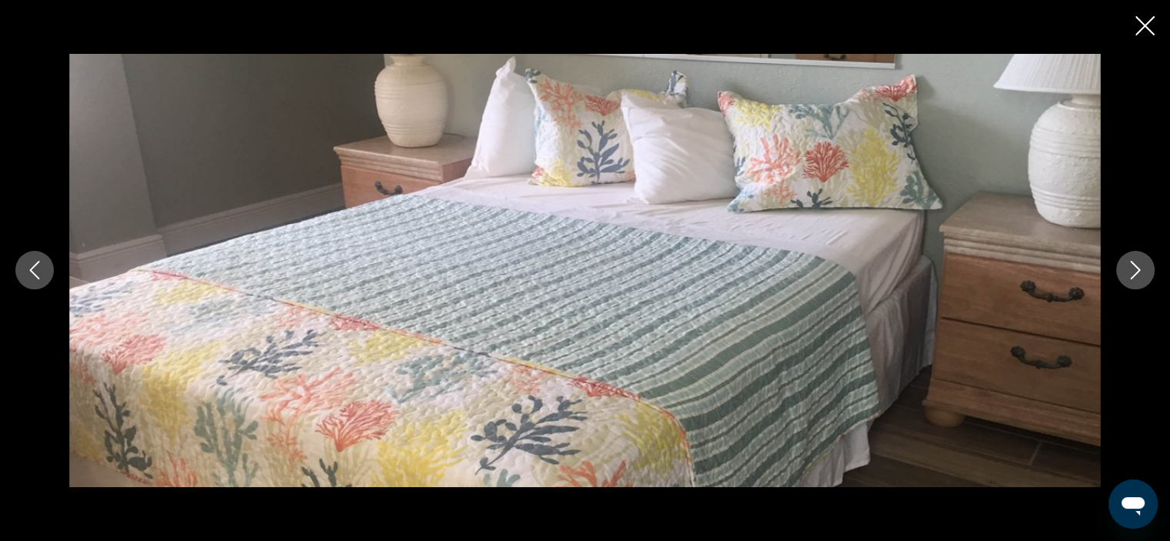
click at [1144, 272] on icon "Next image" at bounding box center [1135, 270] width 18 height 18
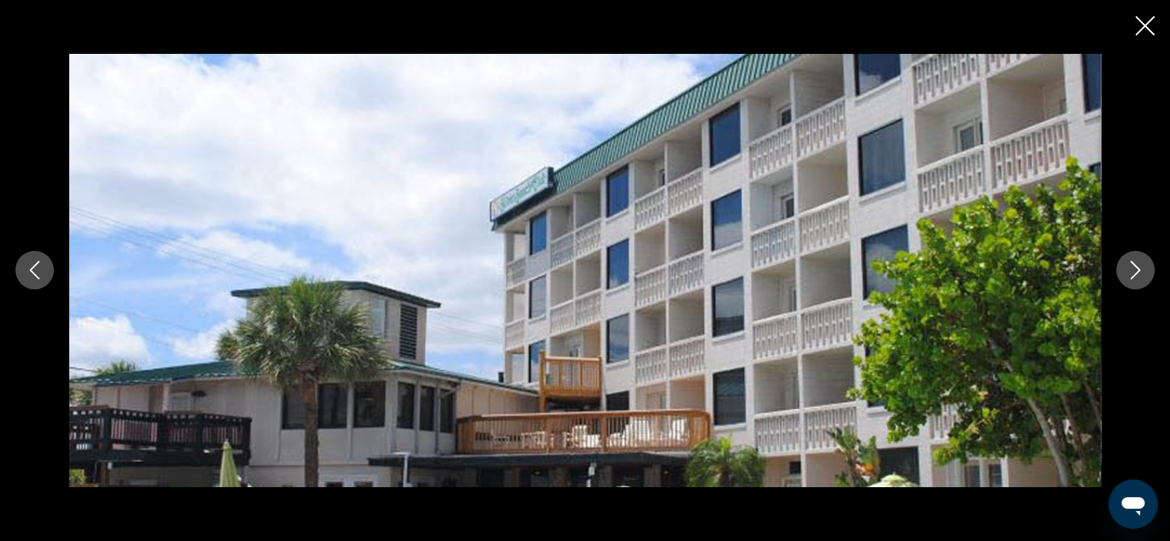
click at [1145, 25] on icon "Close slideshow" at bounding box center [1144, 25] width 19 height 19
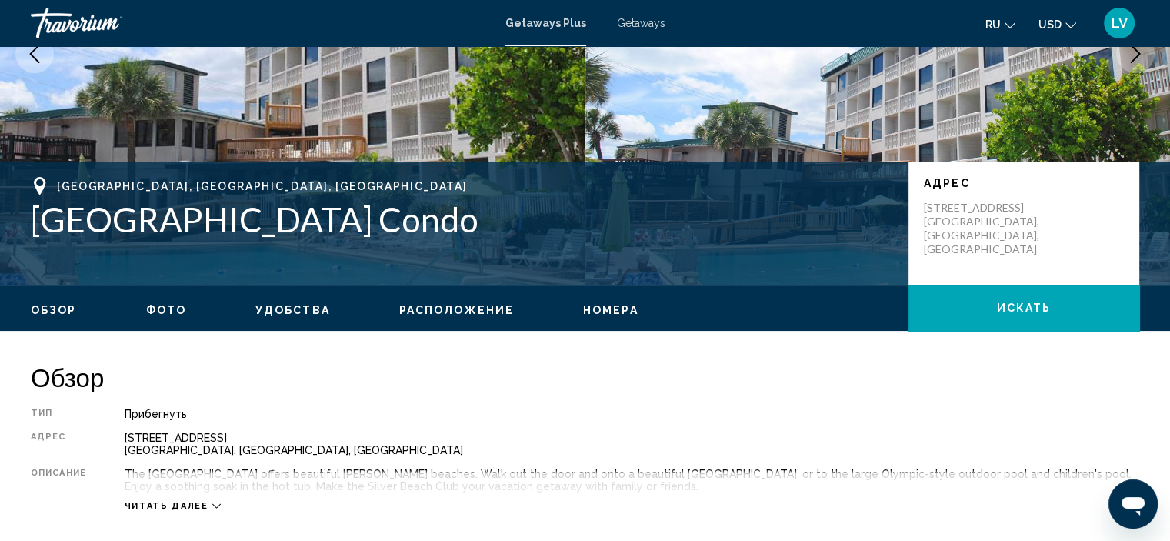
scroll to position [95, 0]
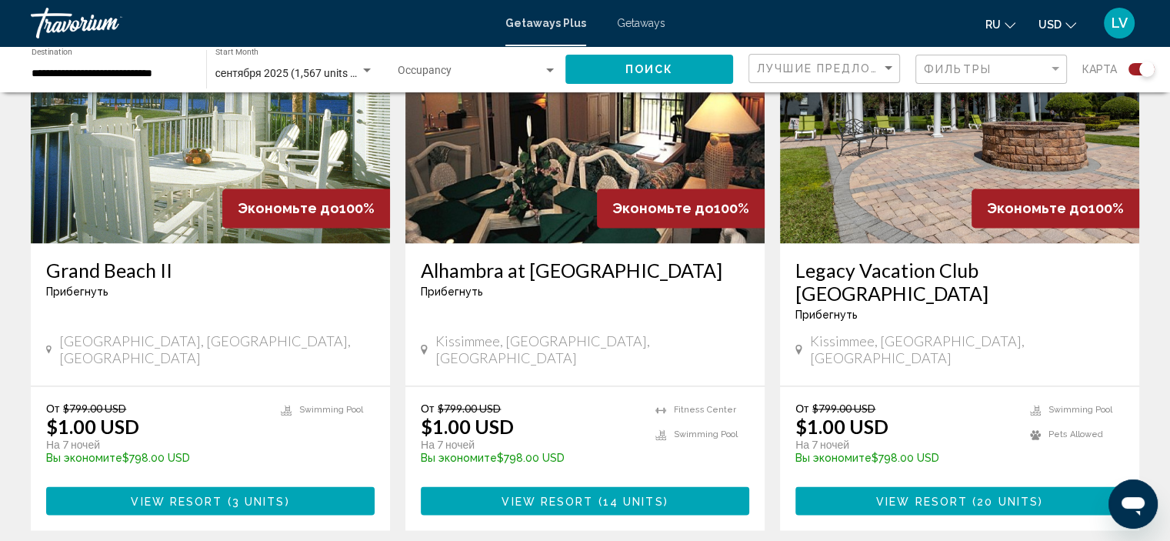
scroll to position [2385, 0]
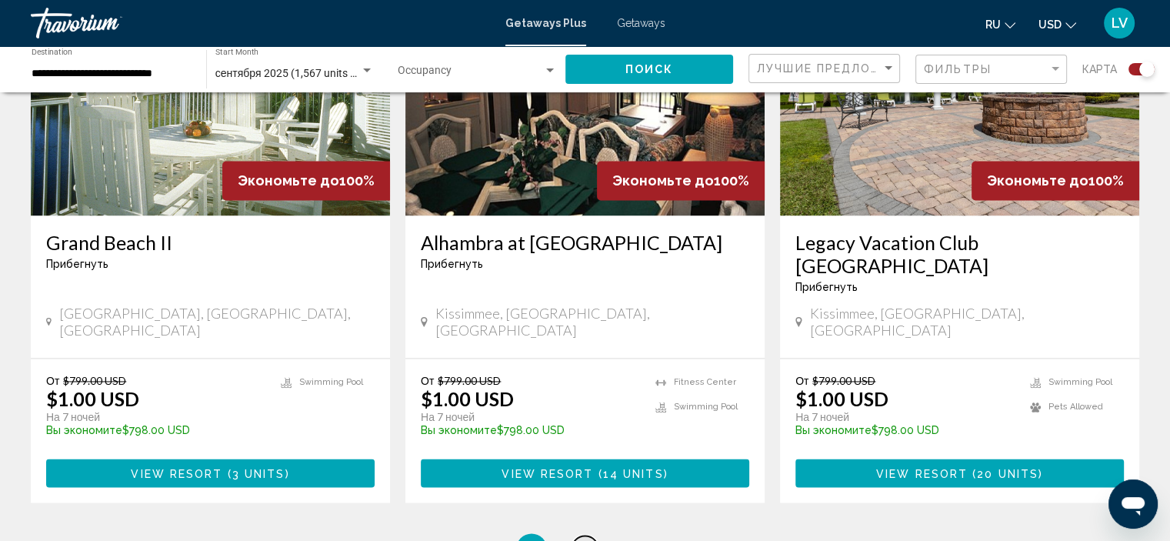
click at [579, 535] on link "page 4" at bounding box center [585, 548] width 27 height 27
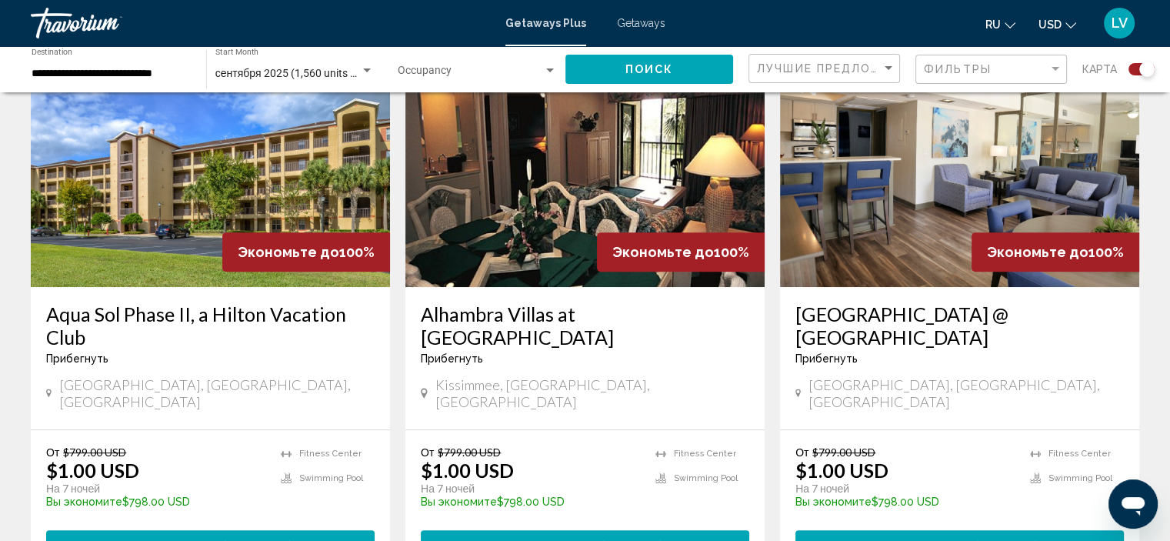
scroll to position [539, 0]
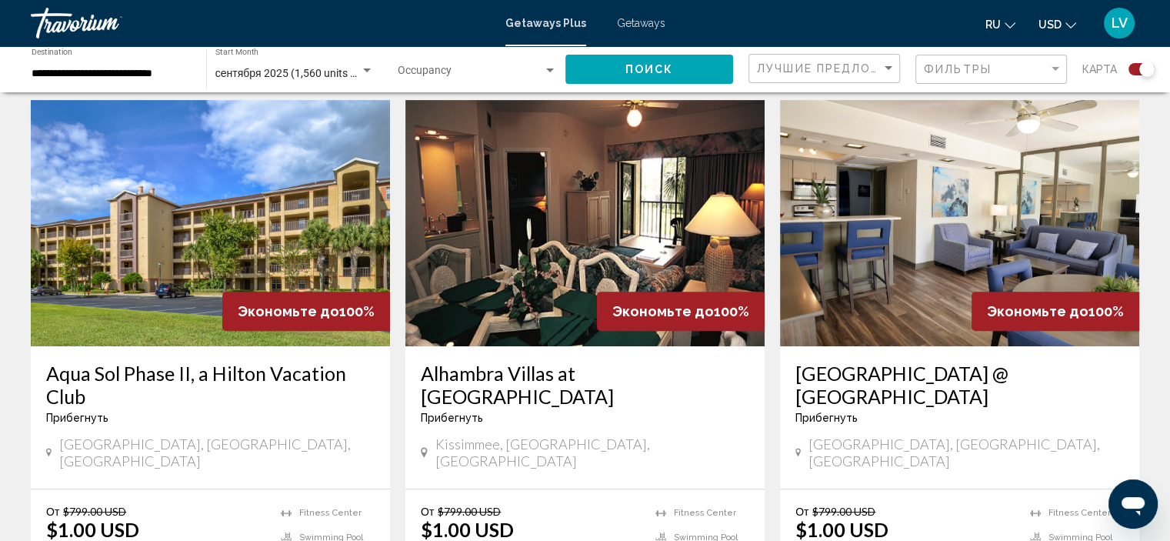
click at [875, 292] on img "Main content" at bounding box center [959, 223] width 359 height 246
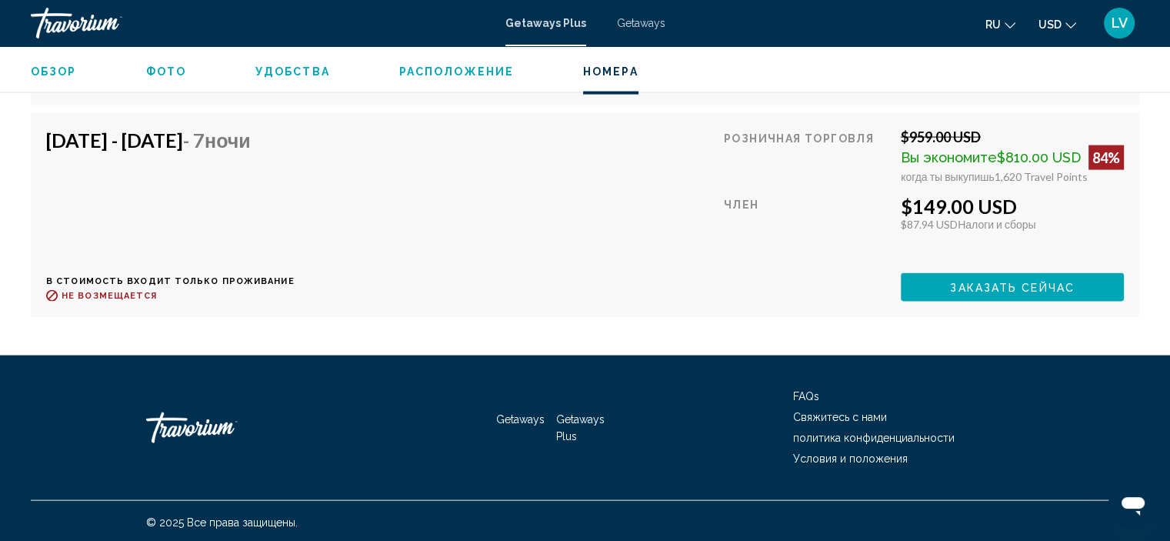
scroll to position [3286, 0]
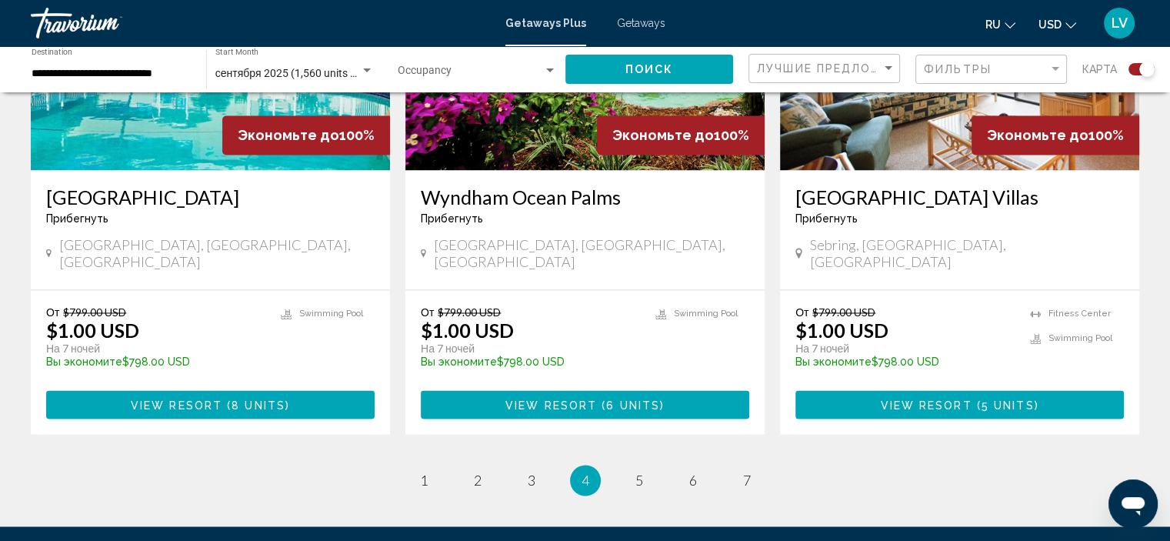
scroll to position [2385, 0]
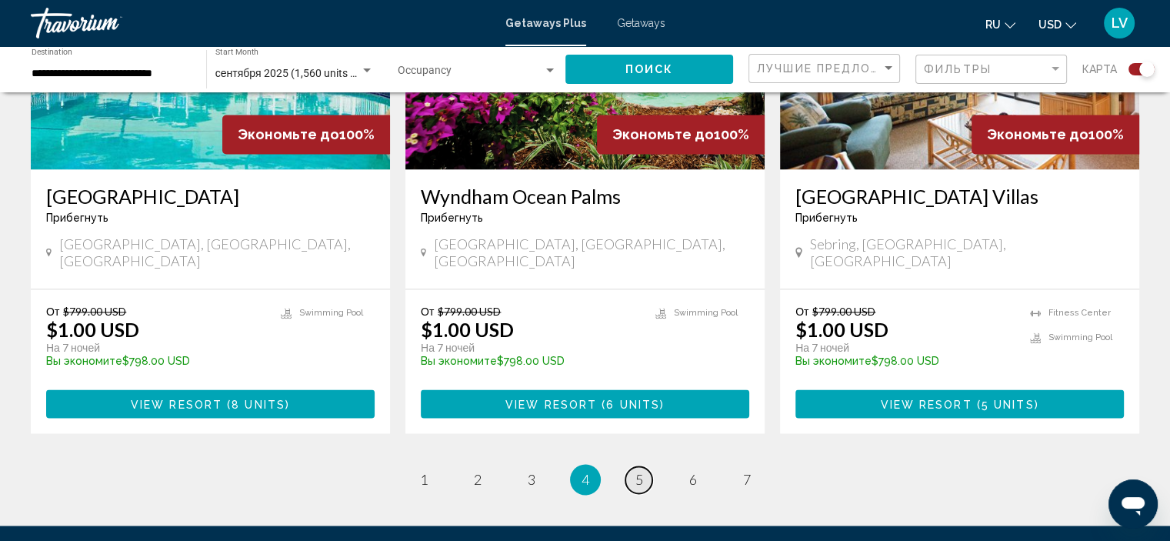
click at [634, 466] on link "page 5" at bounding box center [638, 479] width 27 height 27
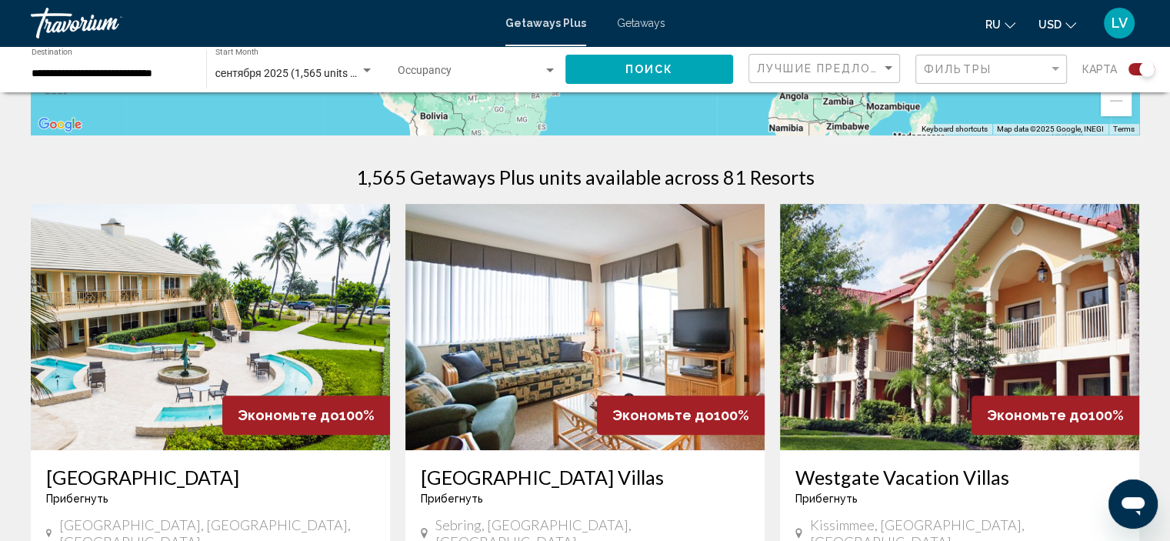
scroll to position [462, 0]
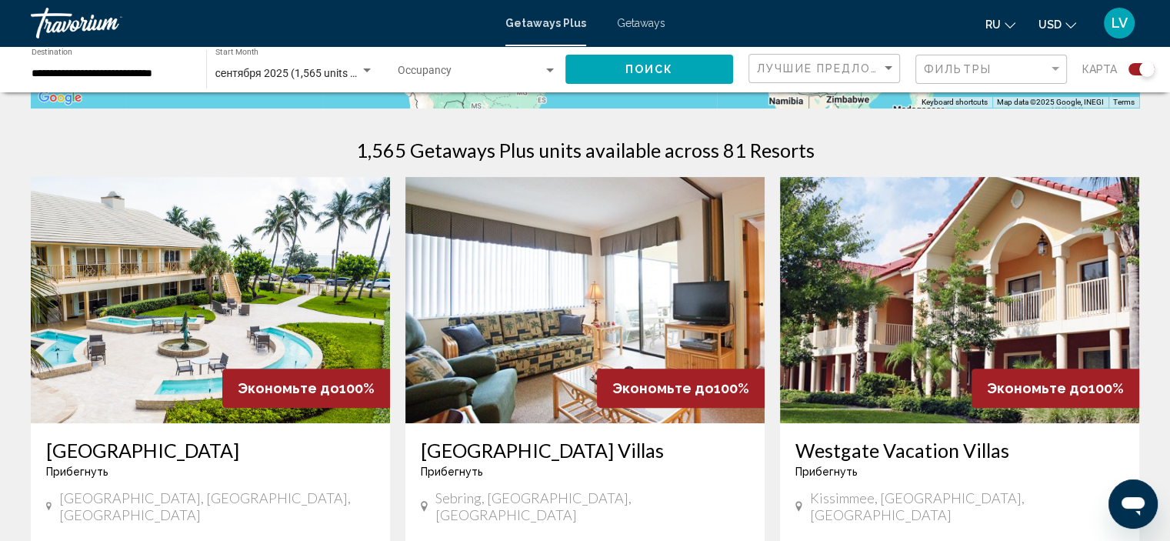
click at [249, 298] on img "Main content" at bounding box center [210, 300] width 359 height 246
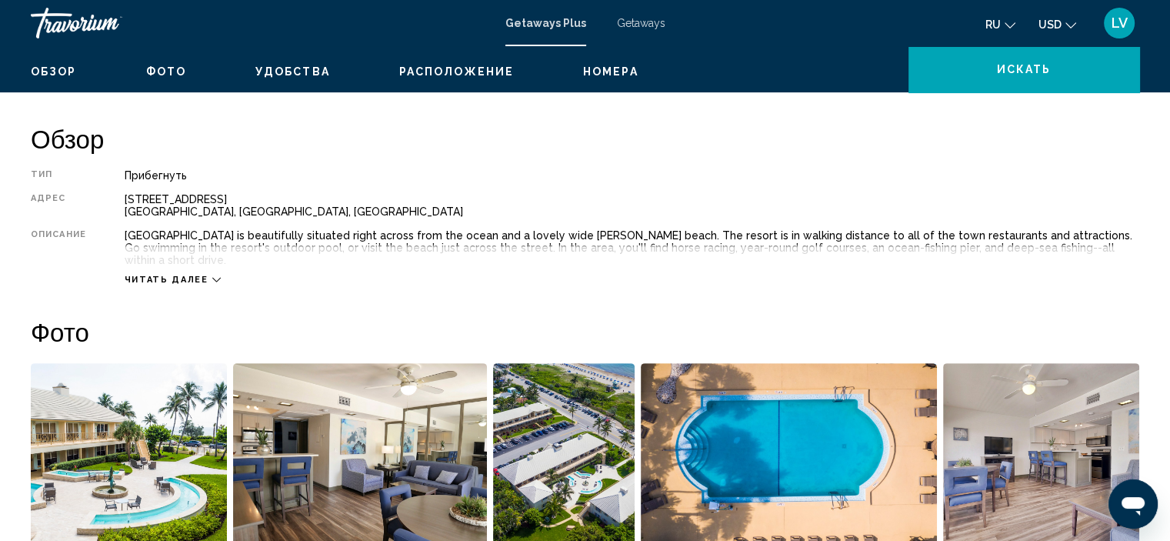
scroll to position [6, 0]
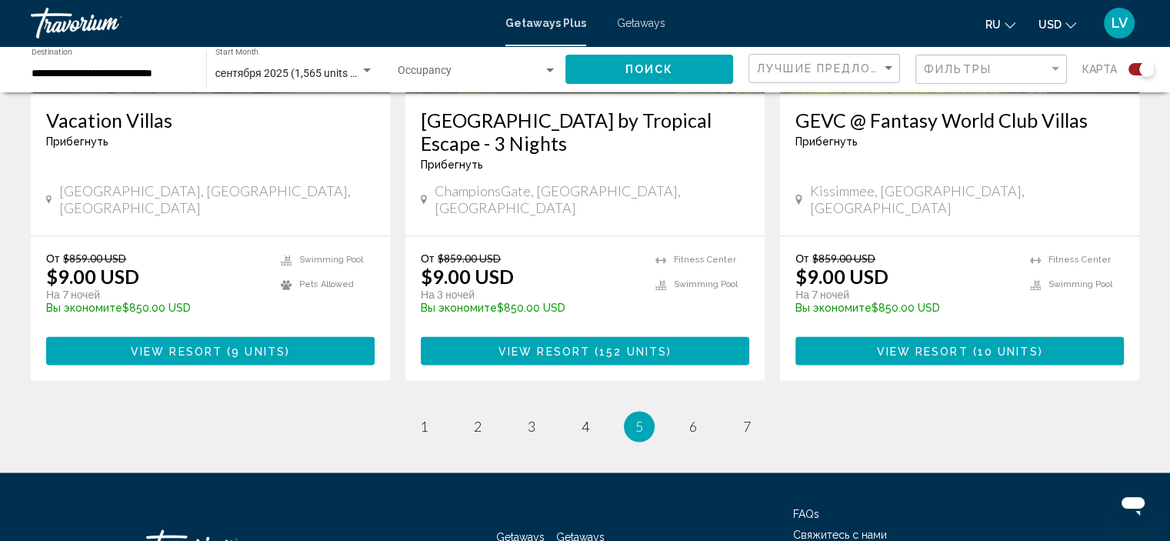
scroll to position [2462, 0]
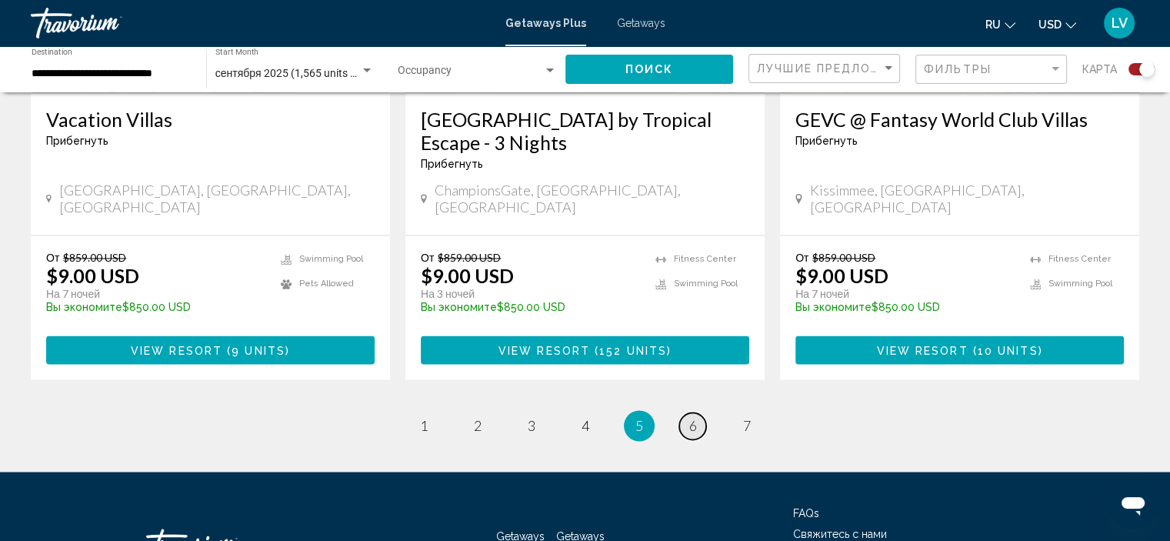
click at [699, 412] on link "page 6" at bounding box center [692, 425] width 27 height 27
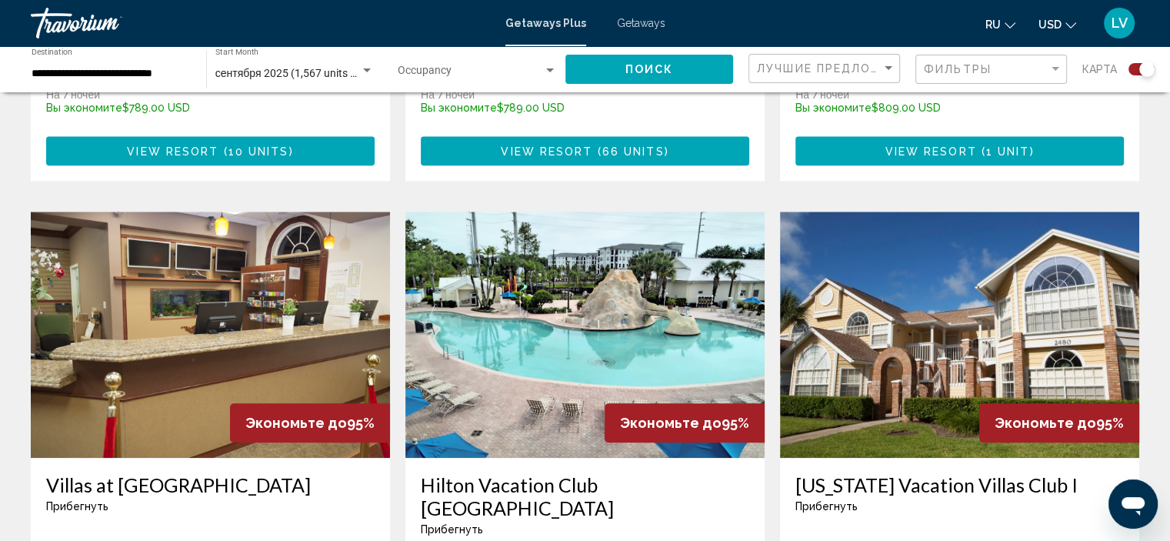
scroll to position [1616, 0]
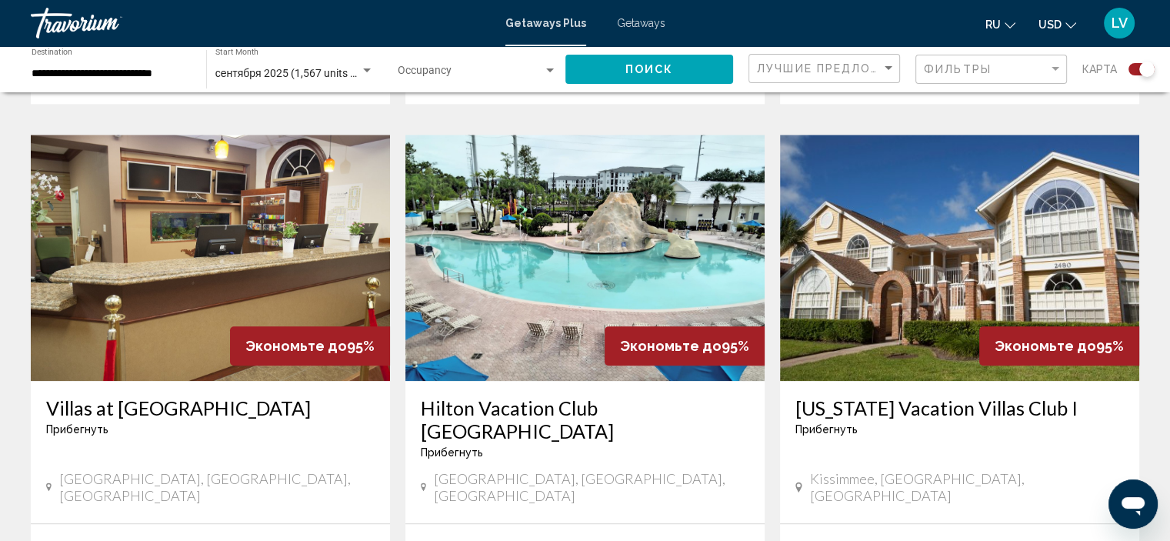
click at [204, 222] on img "Main content" at bounding box center [210, 258] width 359 height 246
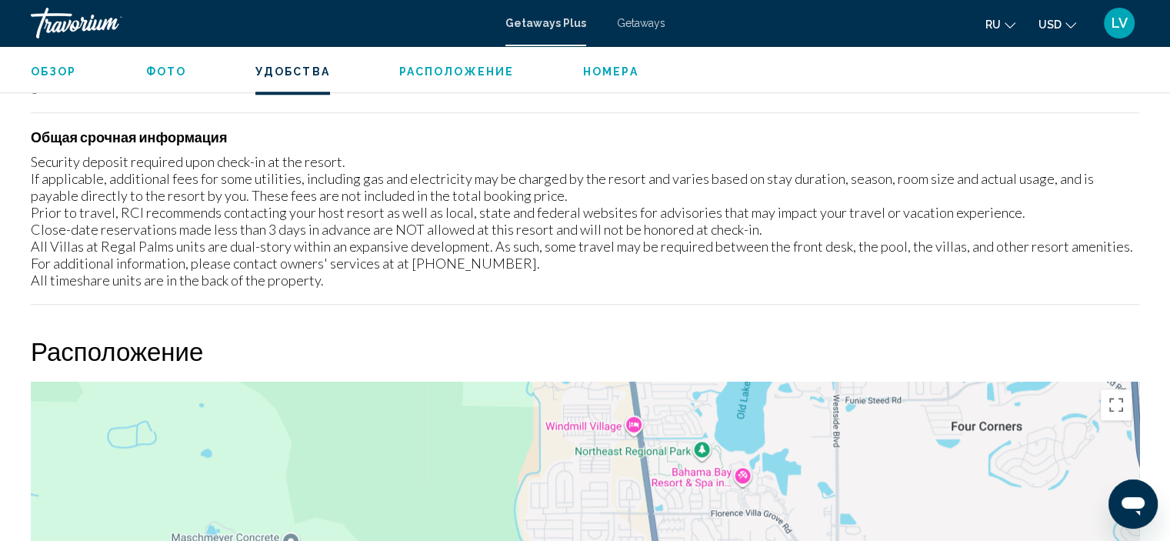
scroll to position [1929, 0]
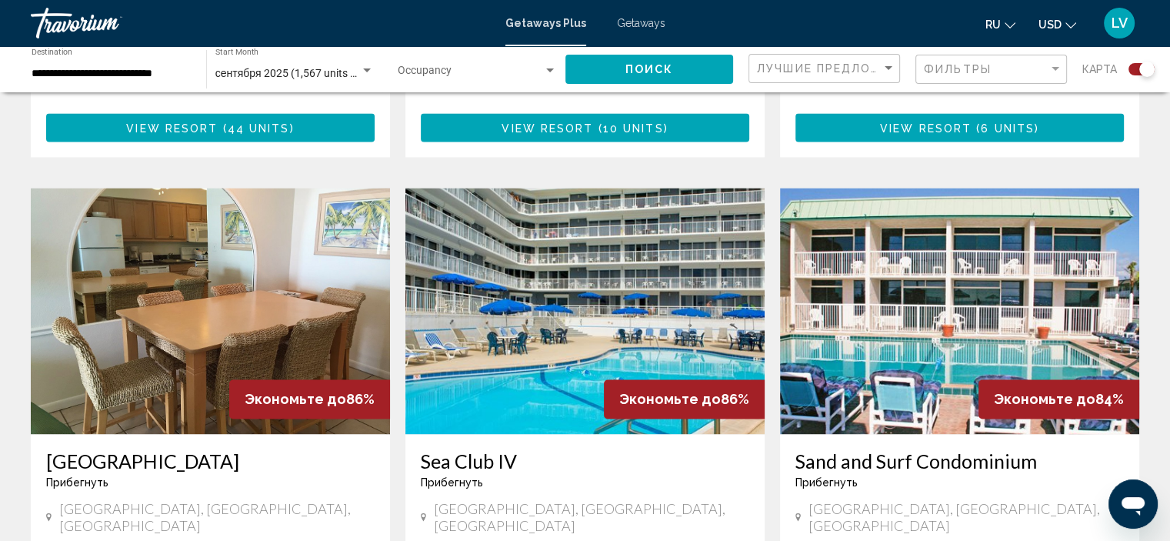
scroll to position [2154, 0]
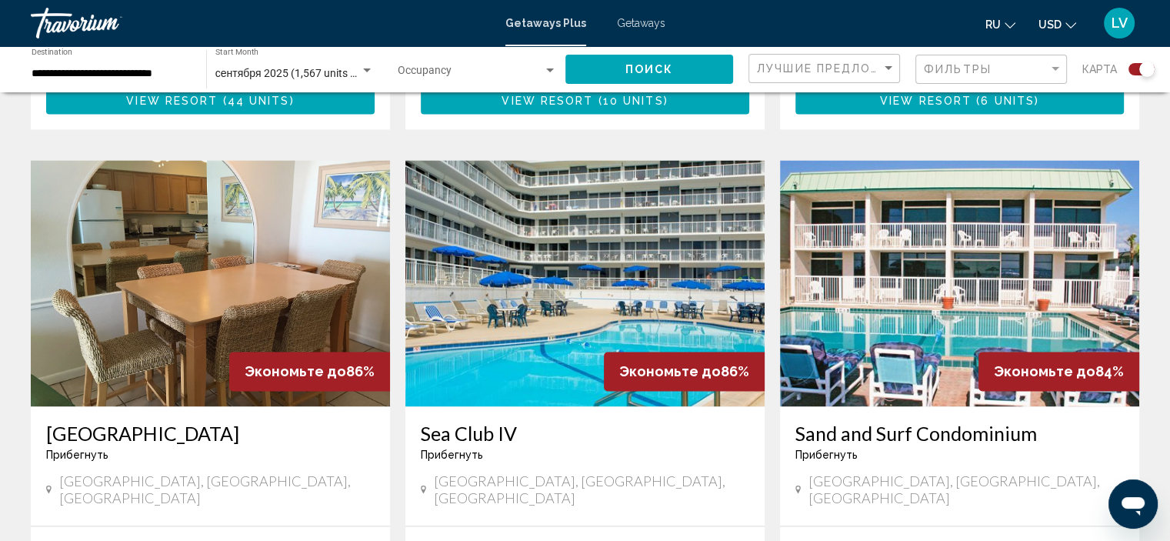
click at [280, 221] on img "Main content" at bounding box center [210, 283] width 359 height 246
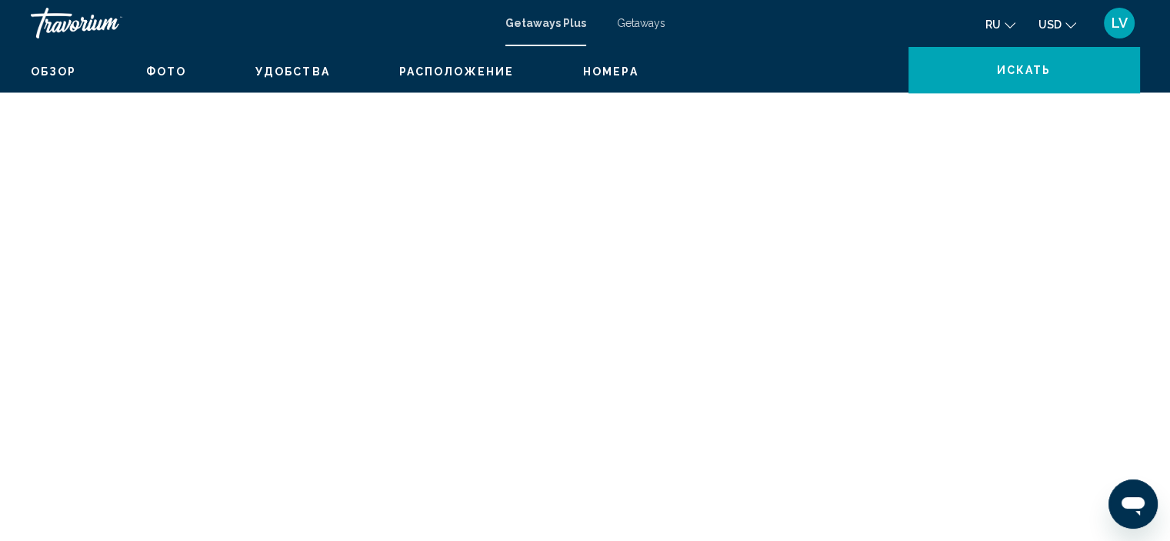
scroll to position [6, 0]
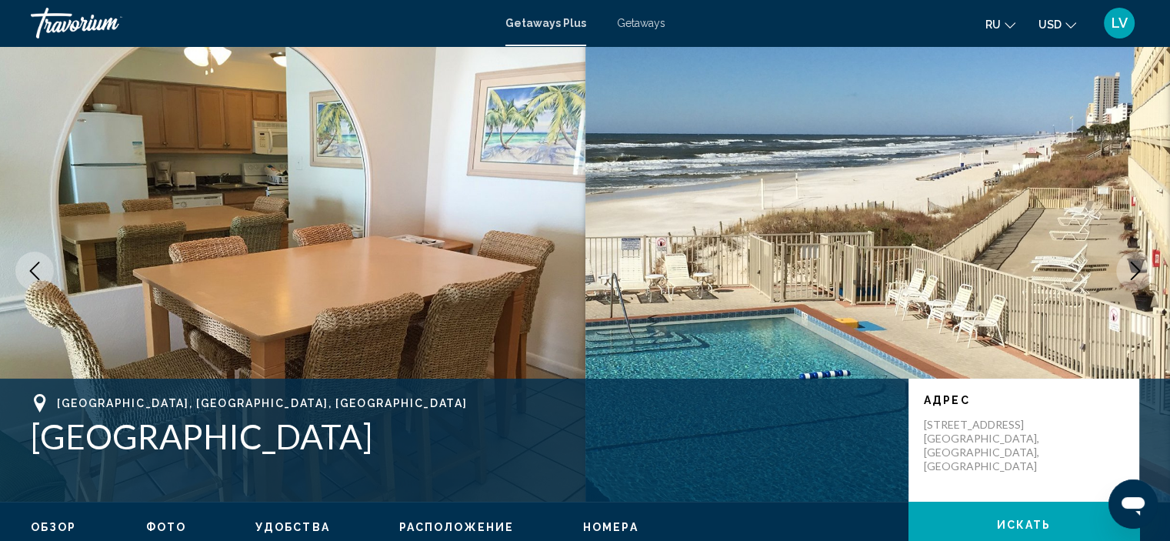
click at [1139, 269] on icon "Next image" at bounding box center [1136, 271] width 10 height 18
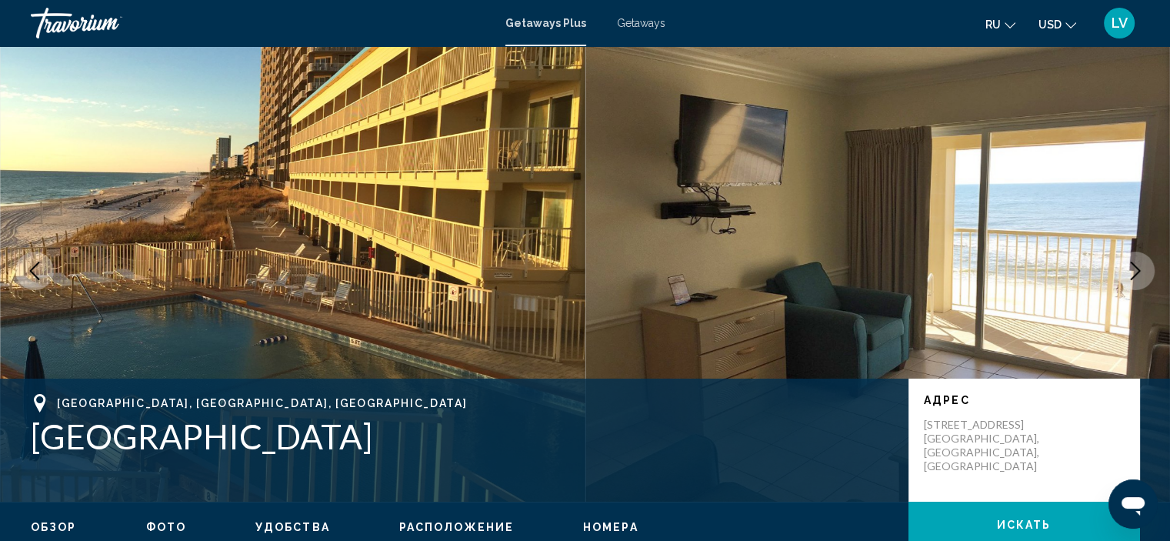
click at [1139, 269] on icon "Next image" at bounding box center [1136, 271] width 10 height 18
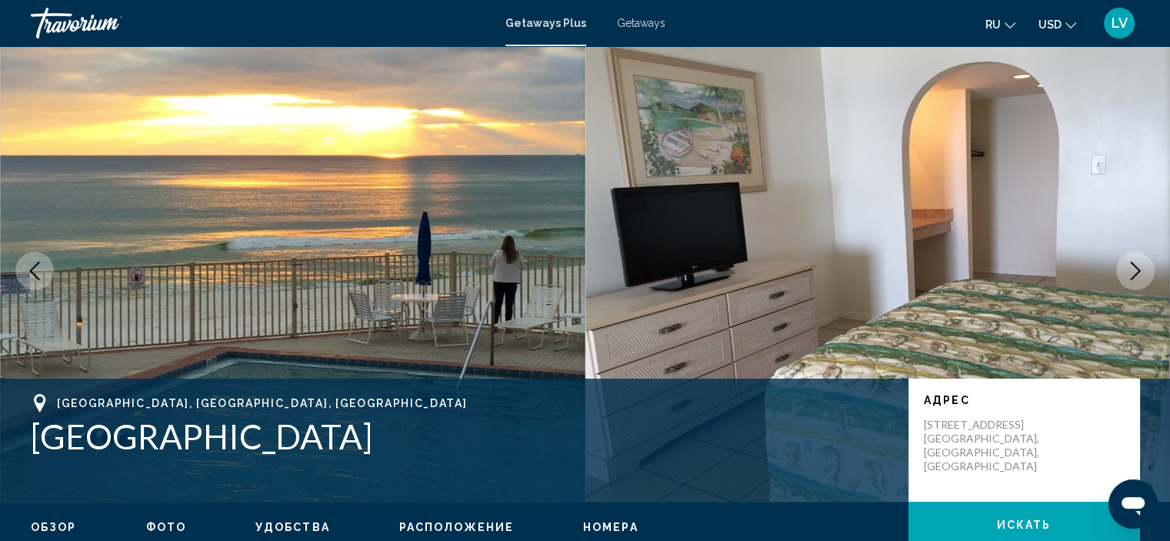
click at [1139, 269] on icon "Next image" at bounding box center [1136, 271] width 10 height 18
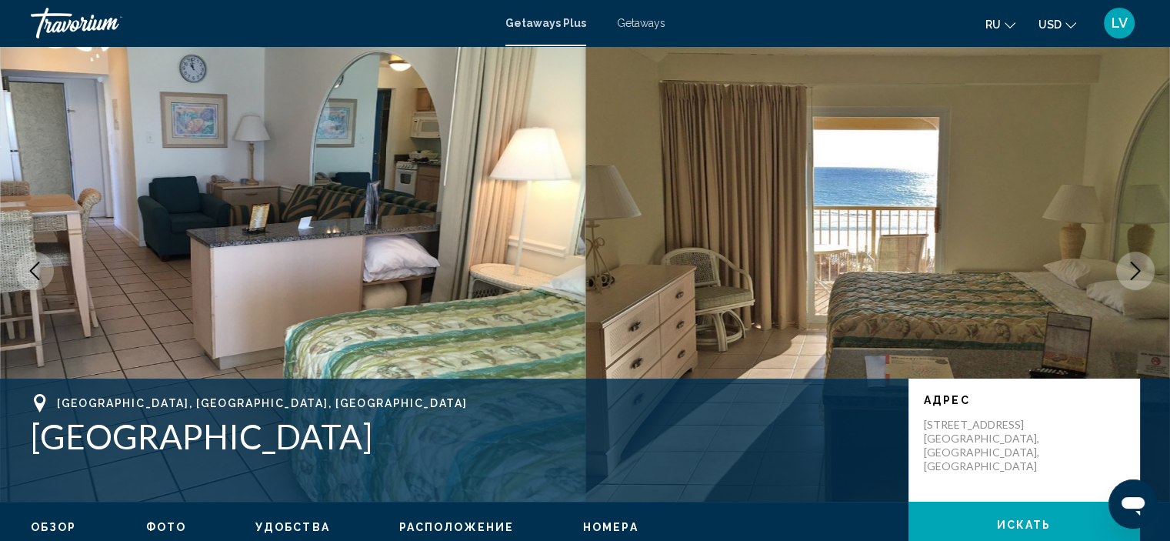
click at [1139, 269] on icon "Next image" at bounding box center [1136, 271] width 10 height 18
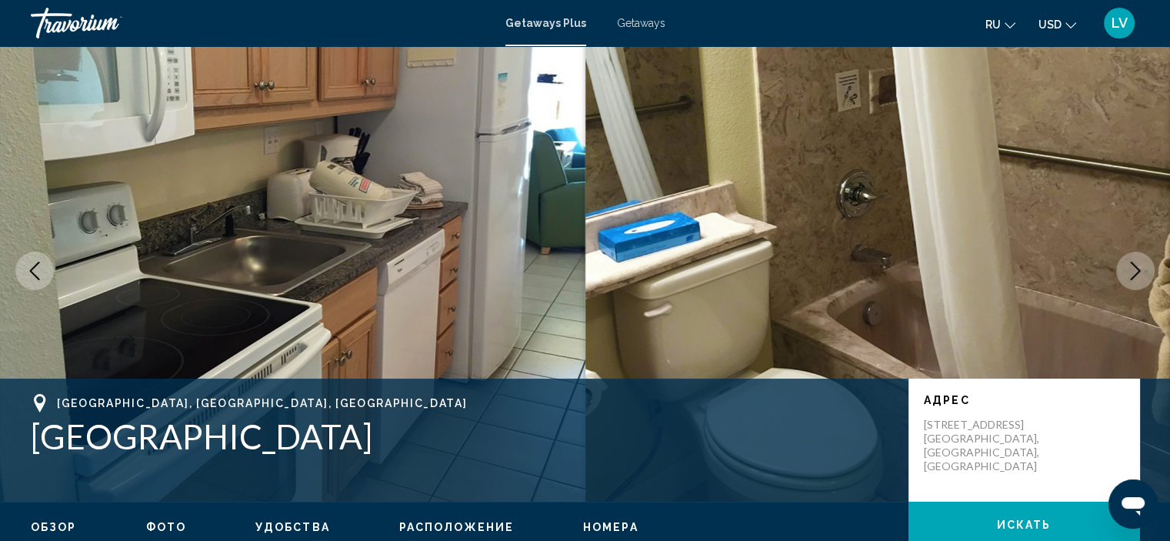
click at [1139, 269] on icon "Next image" at bounding box center [1136, 271] width 10 height 18
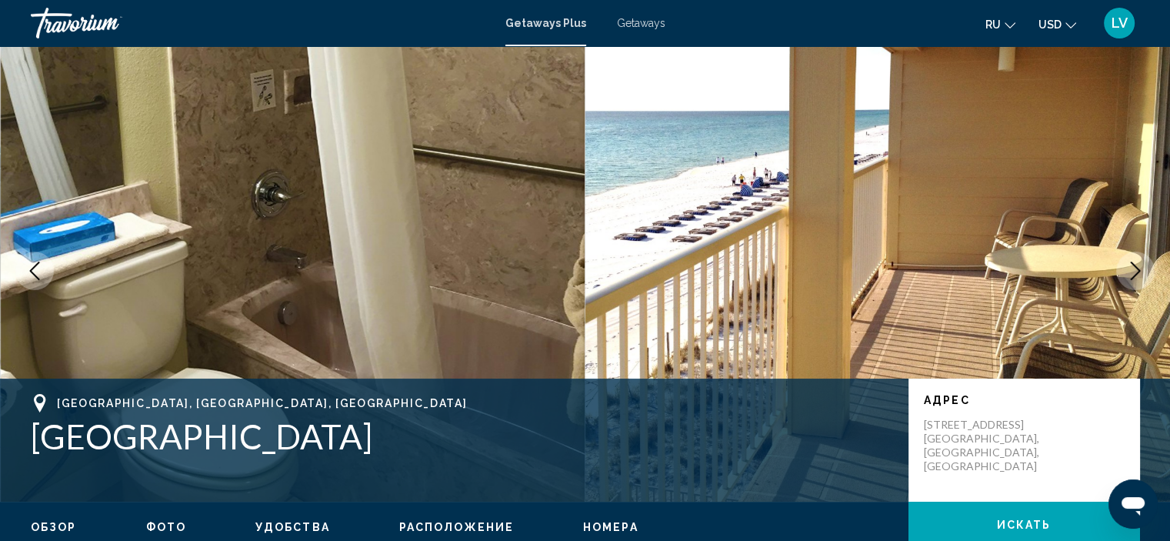
click at [1139, 269] on icon "Next image" at bounding box center [1136, 271] width 10 height 18
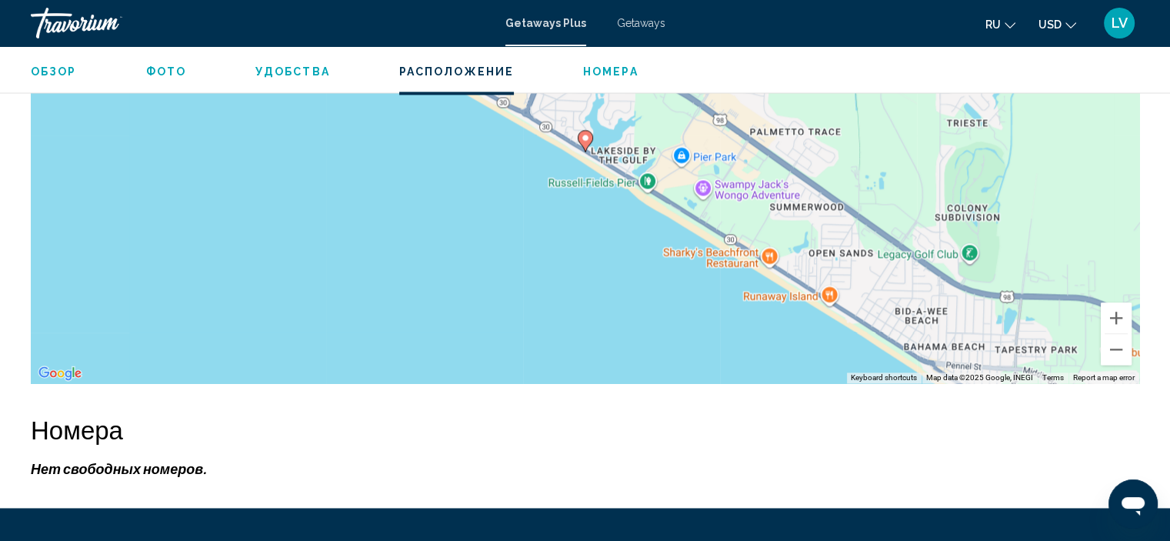
scroll to position [2314, 0]
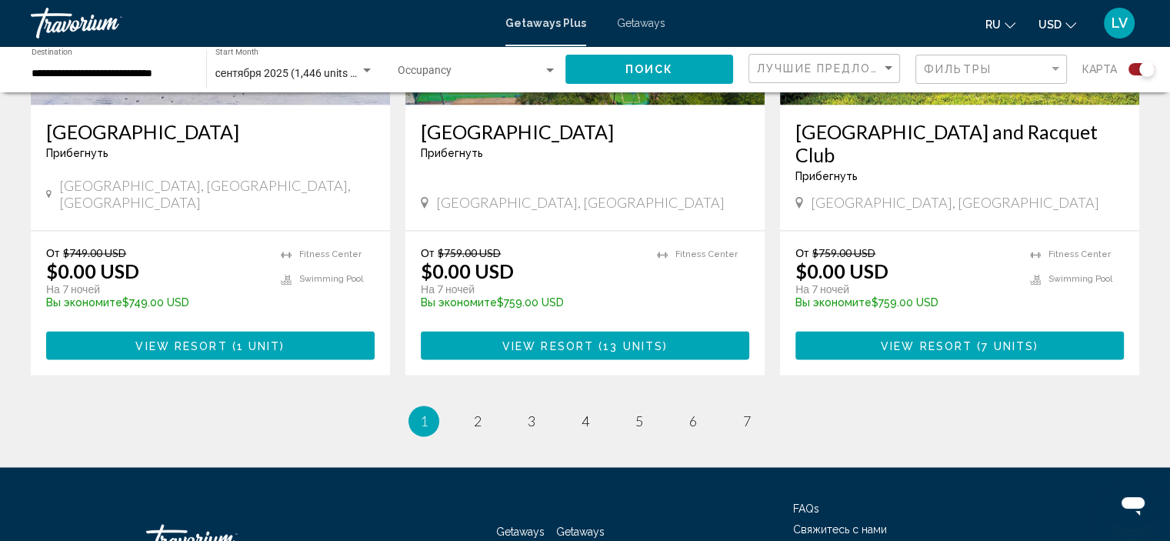
scroll to position [2511, 0]
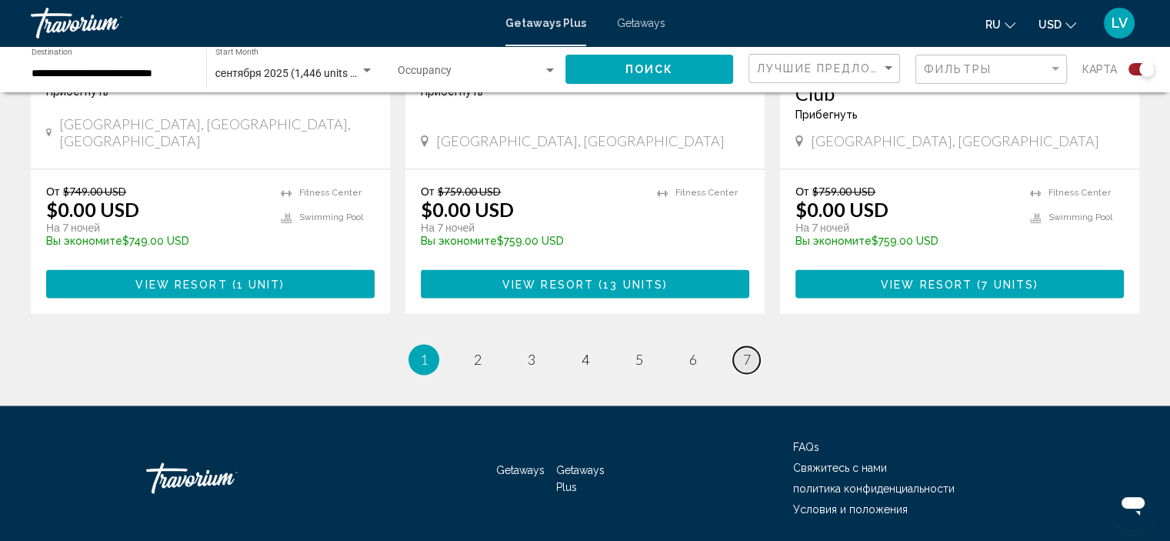
click at [751, 346] on link "page 7" at bounding box center [746, 359] width 27 height 27
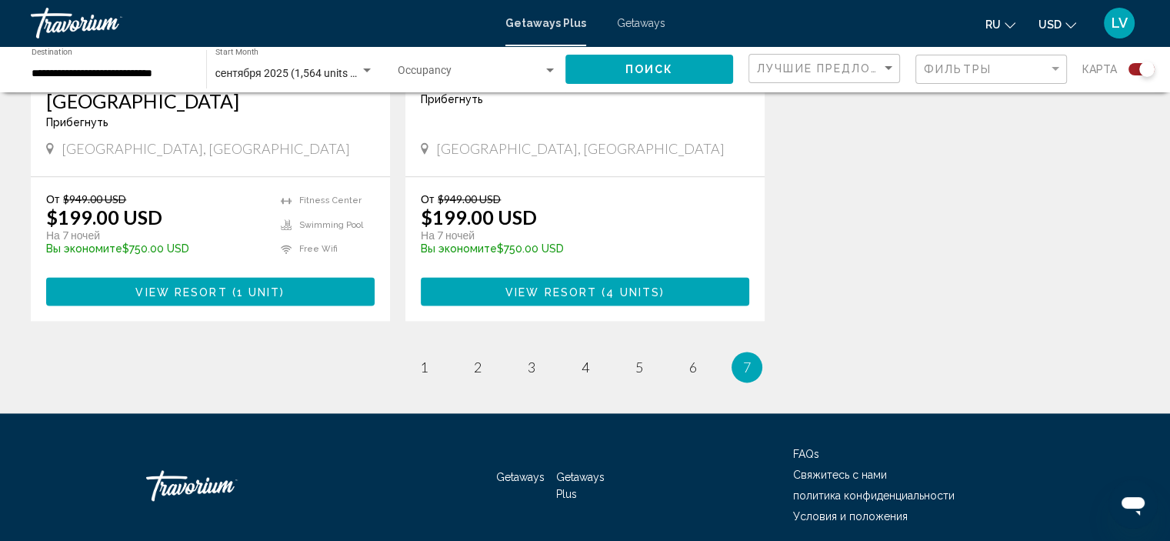
scroll to position [1923, 0]
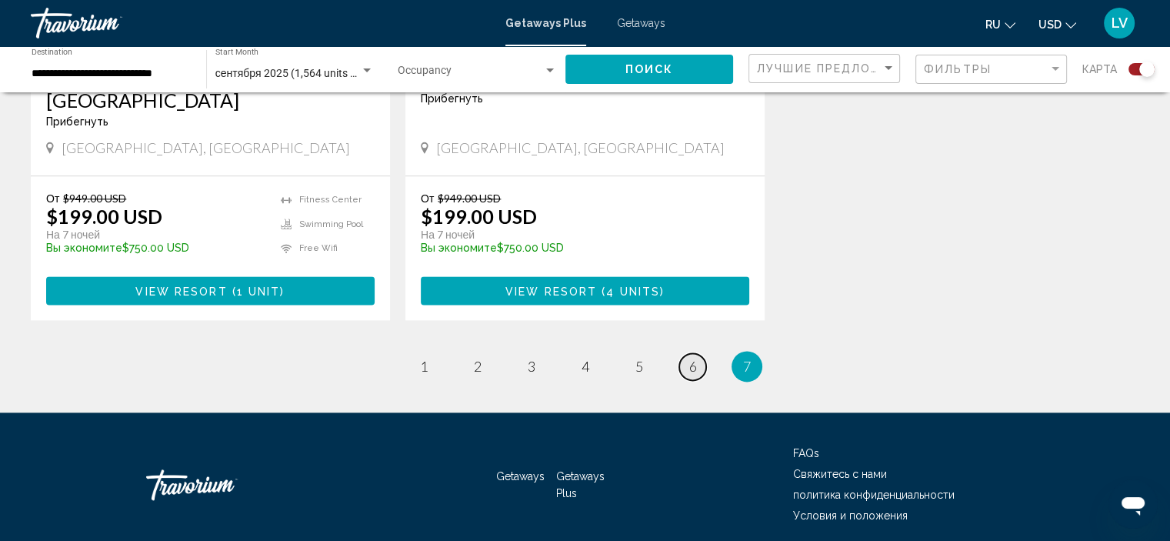
click at [691, 358] on span "6" at bounding box center [693, 366] width 8 height 17
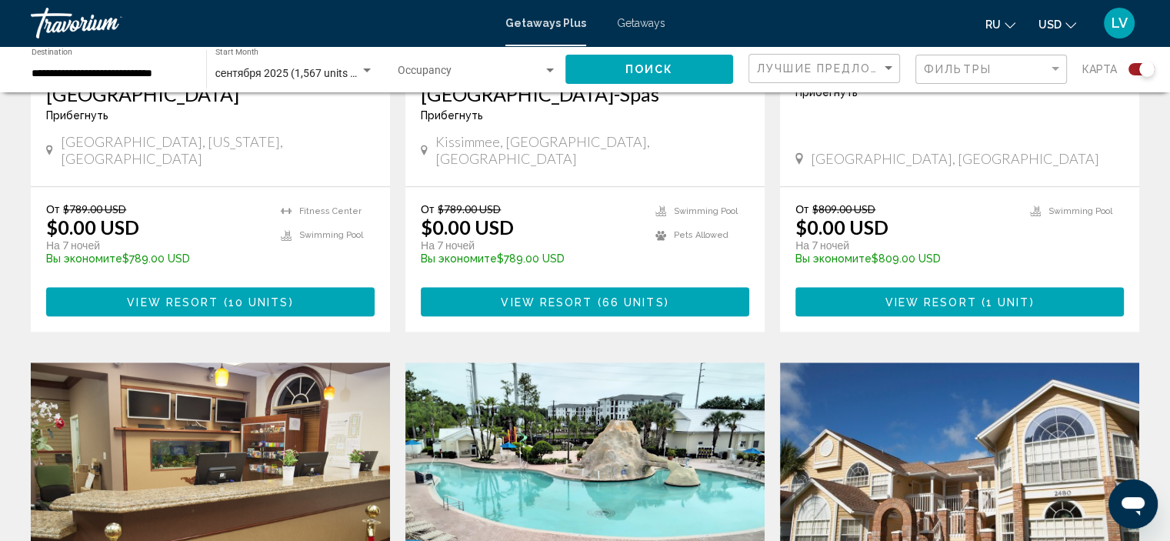
scroll to position [1385, 0]
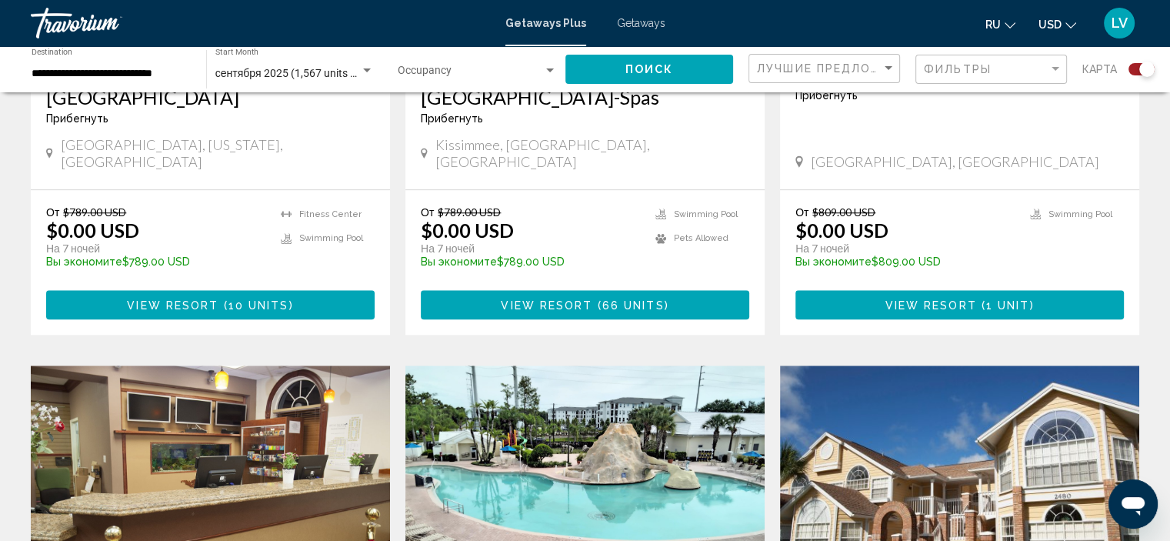
click at [135, 68] on input "**********" at bounding box center [111, 74] width 159 height 12
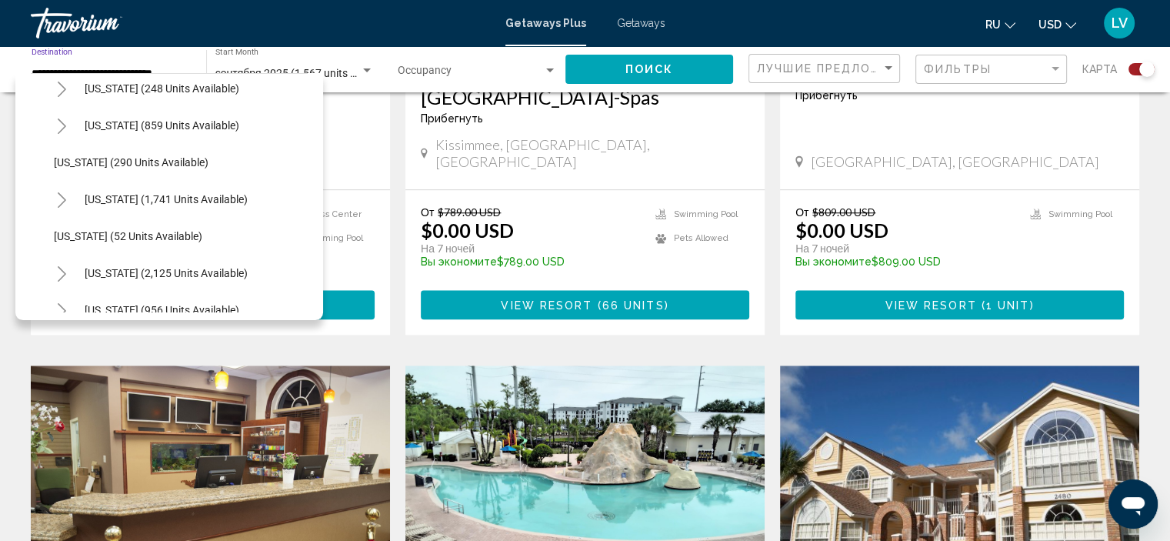
scroll to position [1344, 0]
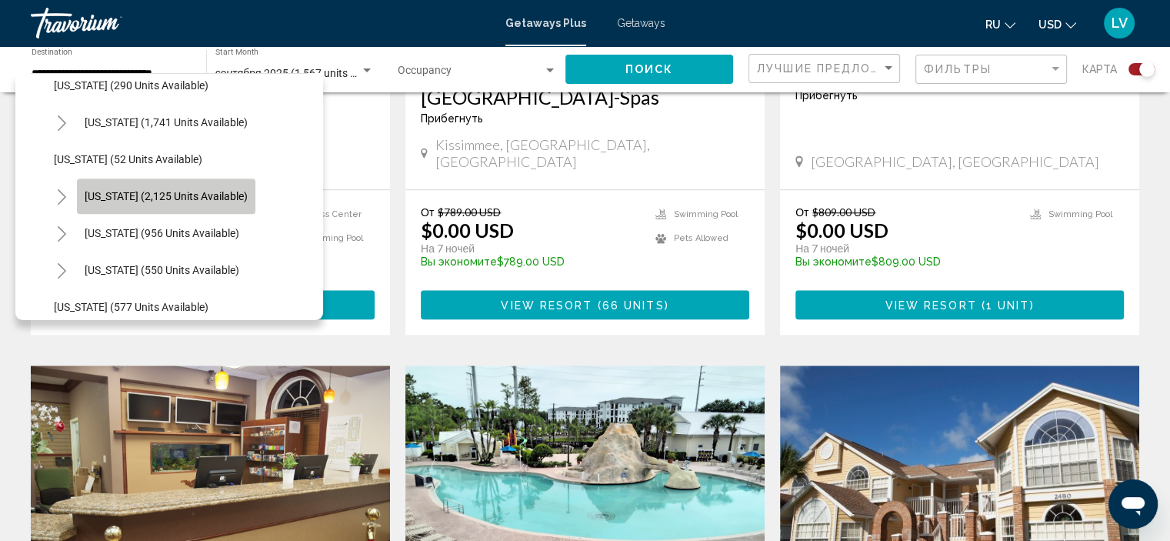
click at [114, 190] on span "South Carolina (2,125 units available)" at bounding box center [166, 196] width 163 height 12
type input "**********"
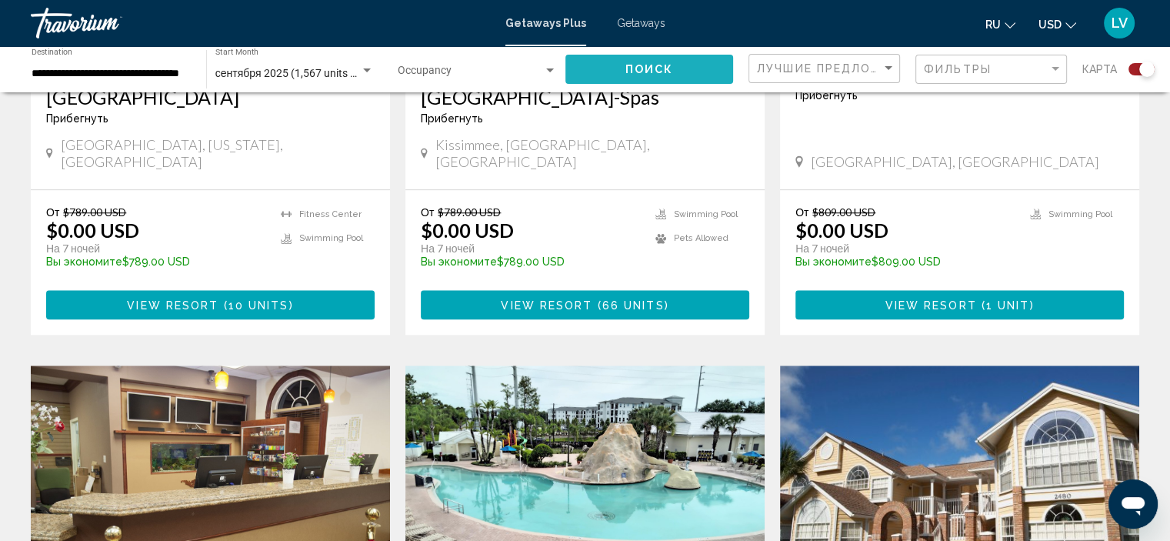
click at [705, 71] on button "Поиск" at bounding box center [649, 69] width 168 height 28
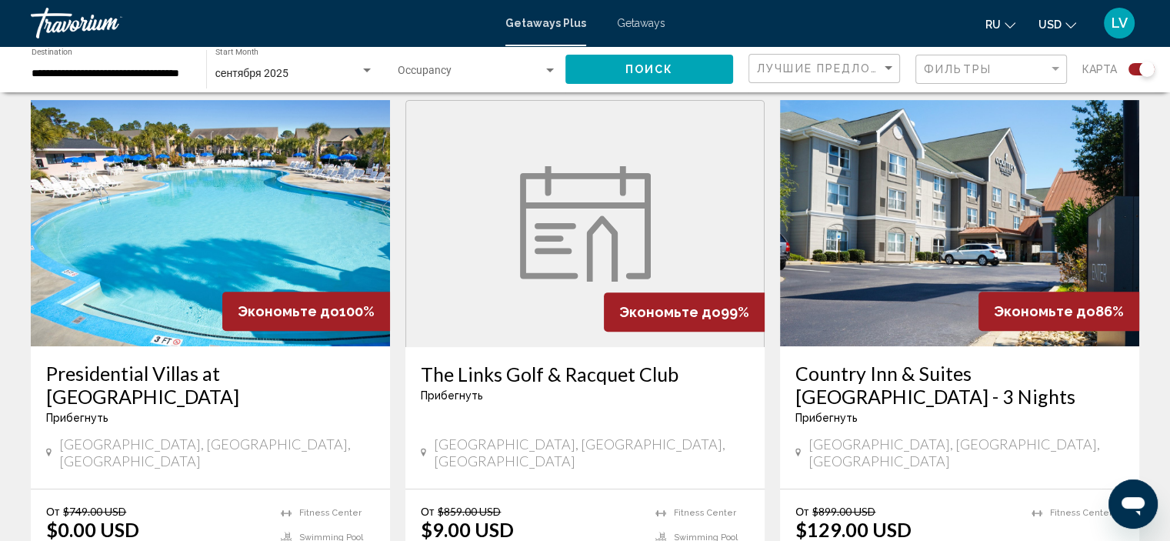
scroll to position [615, 0]
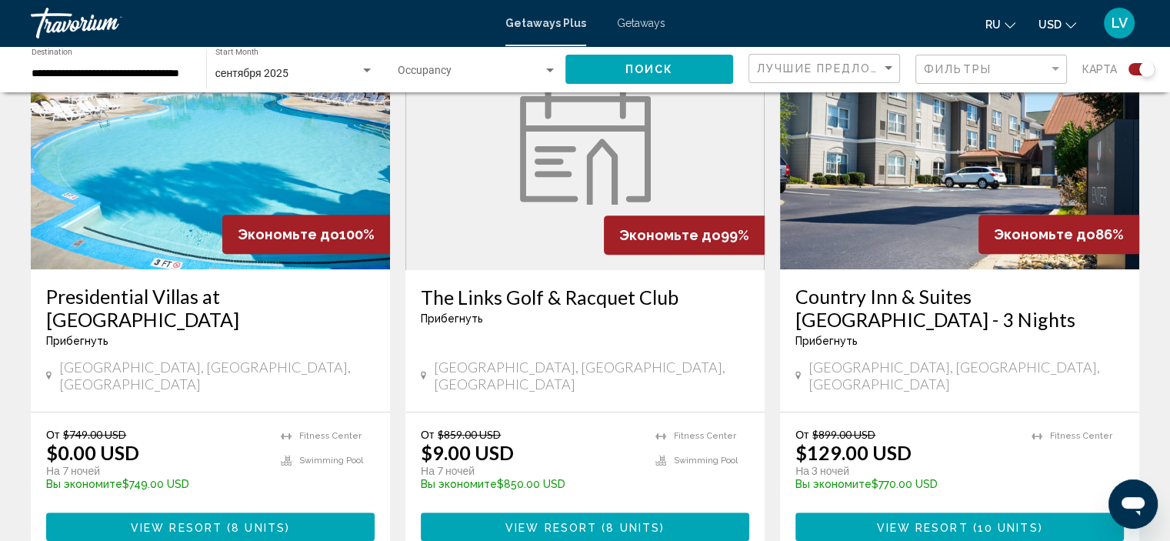
click at [525, 193] on img "Main content" at bounding box center [585, 146] width 131 height 115
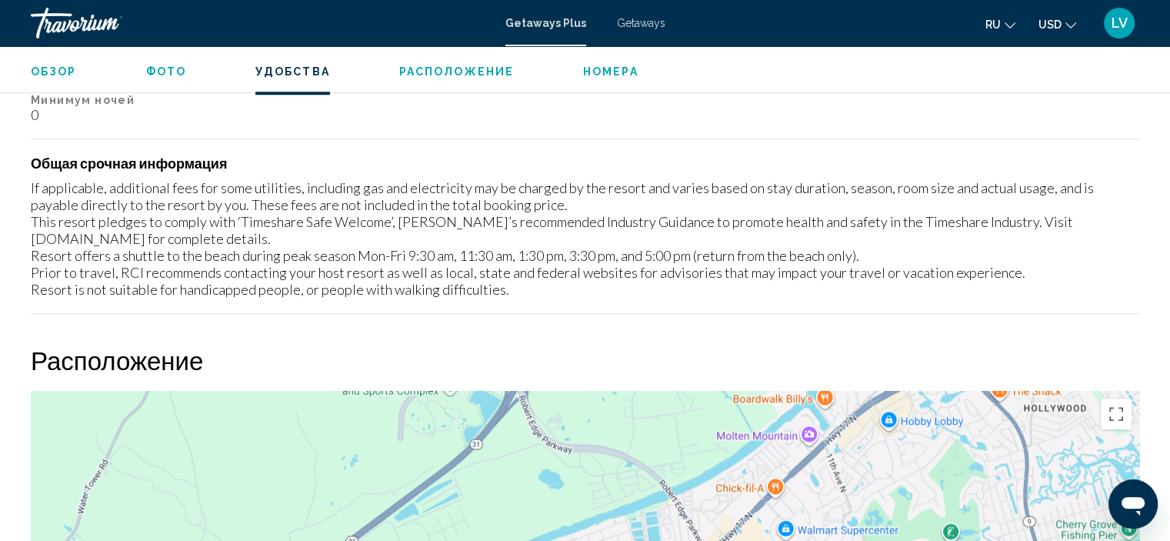
scroll to position [1852, 0]
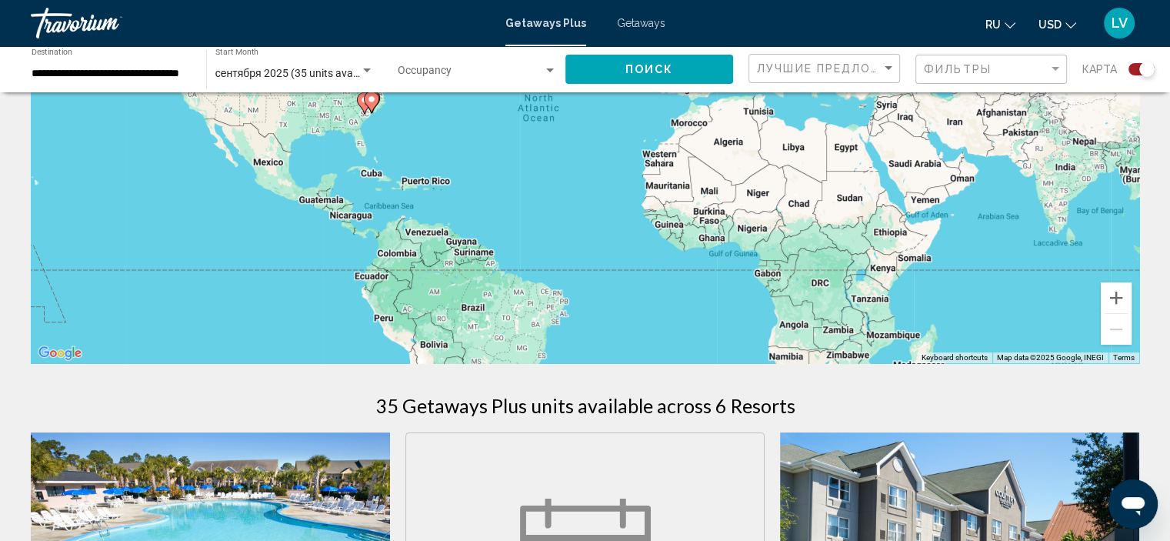
scroll to position [462, 0]
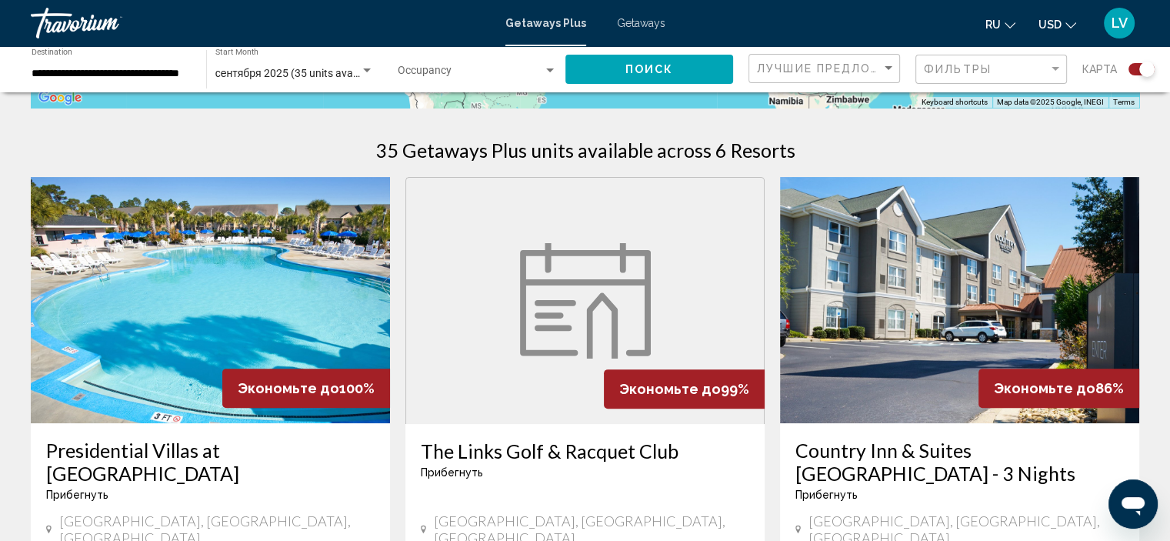
click at [255, 277] on img "Main content" at bounding box center [210, 300] width 359 height 246
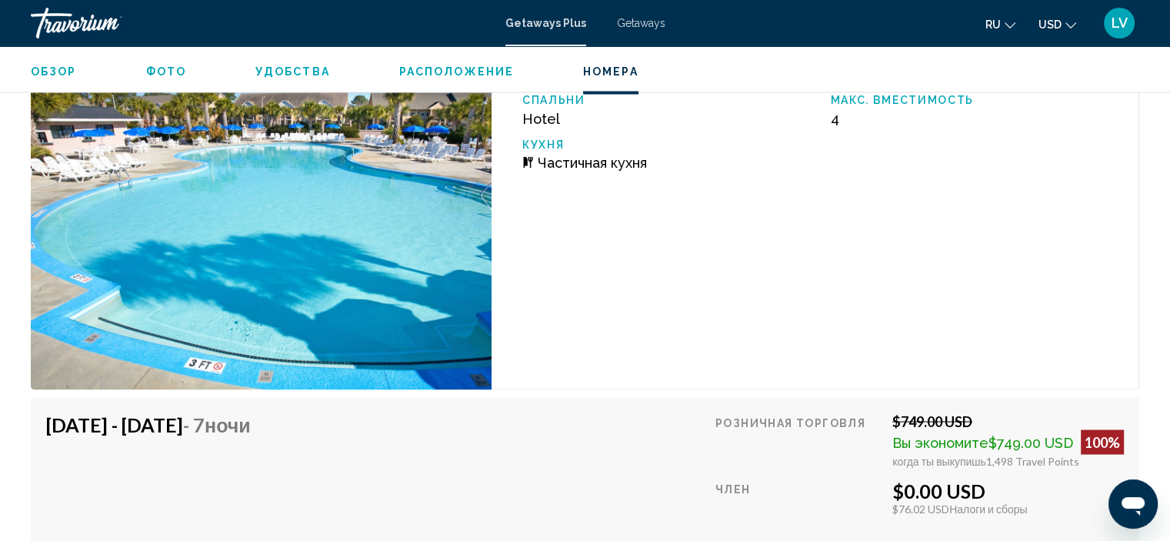
scroll to position [2949, 0]
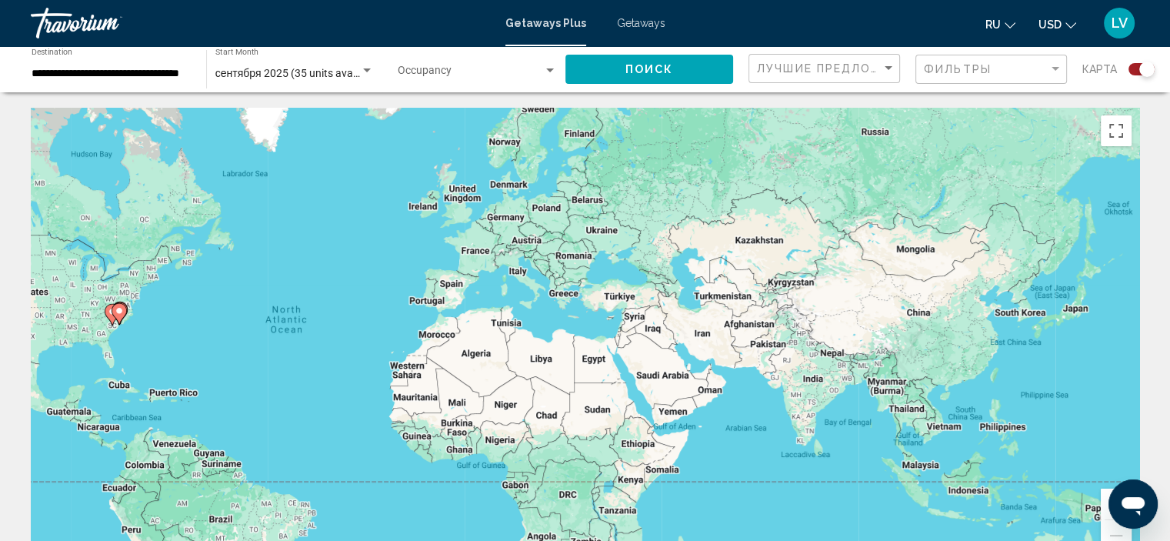
drag, startPoint x: 752, startPoint y: 320, endPoint x: 495, endPoint y: 325, distance: 257.0
click at [495, 325] on div "To activate drag with keyboard, press Alt + Enter. Once in keyboard drag state,…" at bounding box center [585, 339] width 1109 height 462
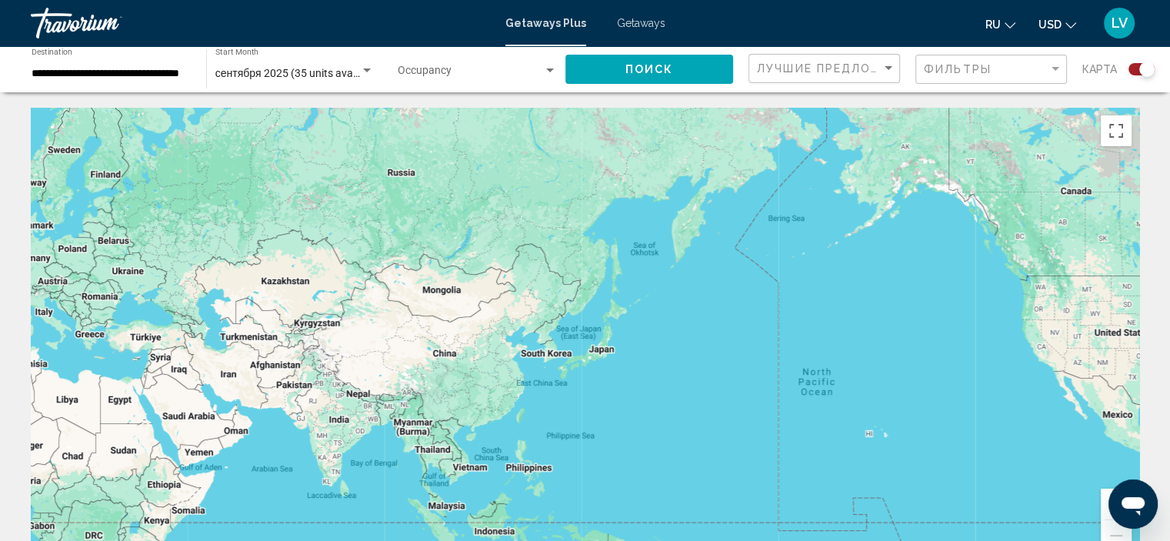
drag, startPoint x: 495, startPoint y: 325, endPoint x: 18, endPoint y: 366, distance: 478.7
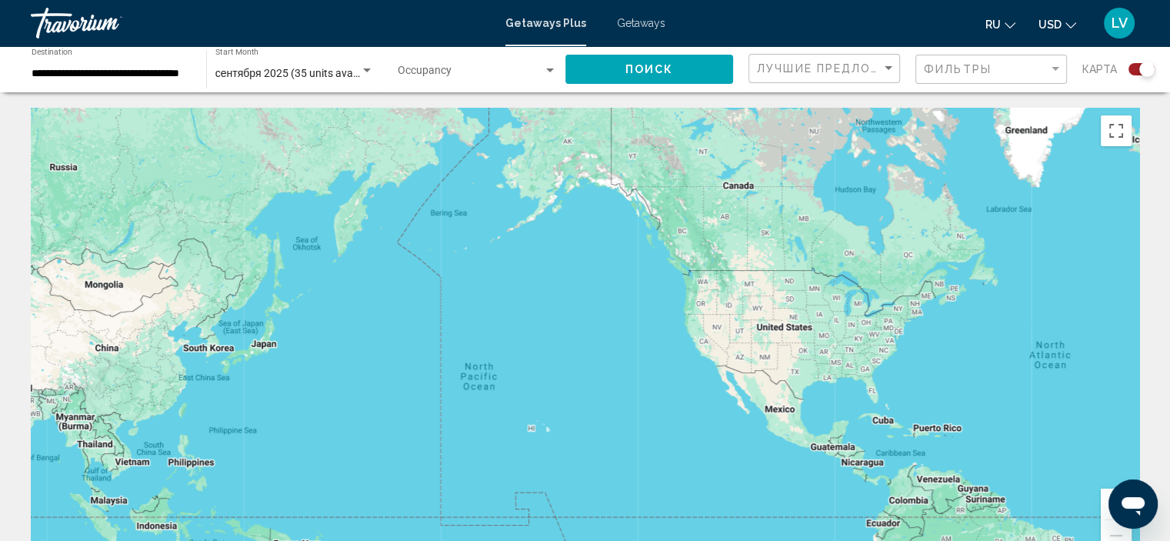
drag, startPoint x: 577, startPoint y: 490, endPoint x: 240, endPoint y: 482, distance: 337.0
click at [240, 482] on div "Main content" at bounding box center [585, 339] width 1109 height 462
